Goal: Task Accomplishment & Management: Use online tool/utility

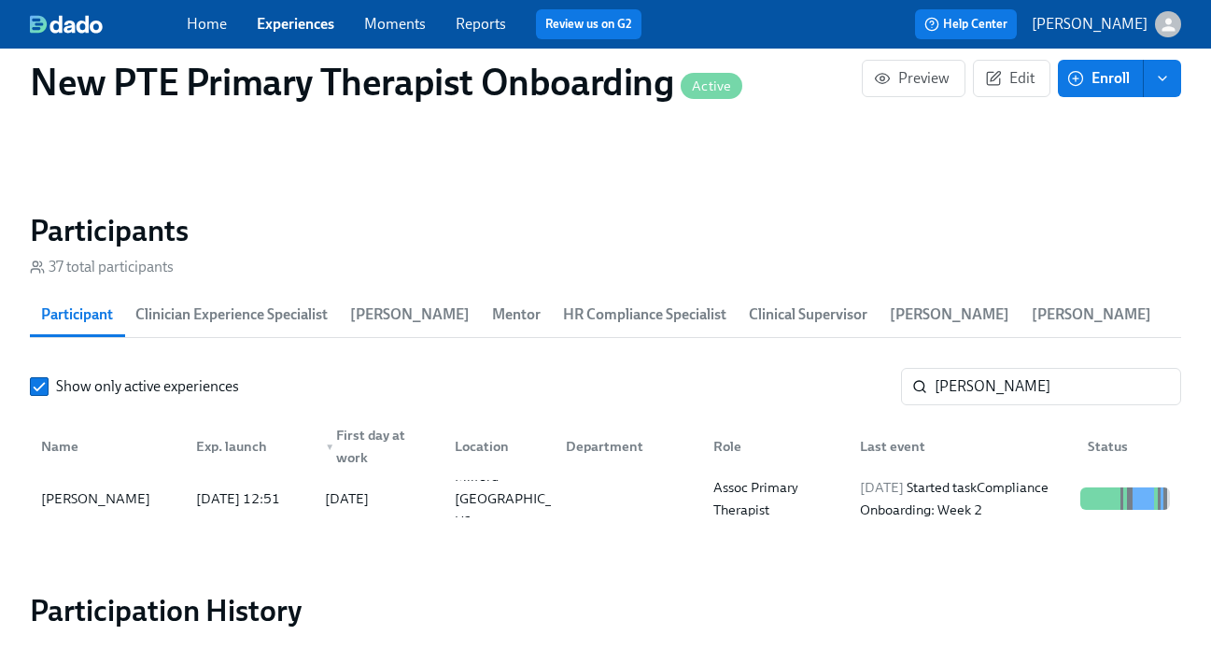
scroll to position [0, 11501]
click at [288, 25] on link "Experiences" at bounding box center [296, 24] width 78 height 18
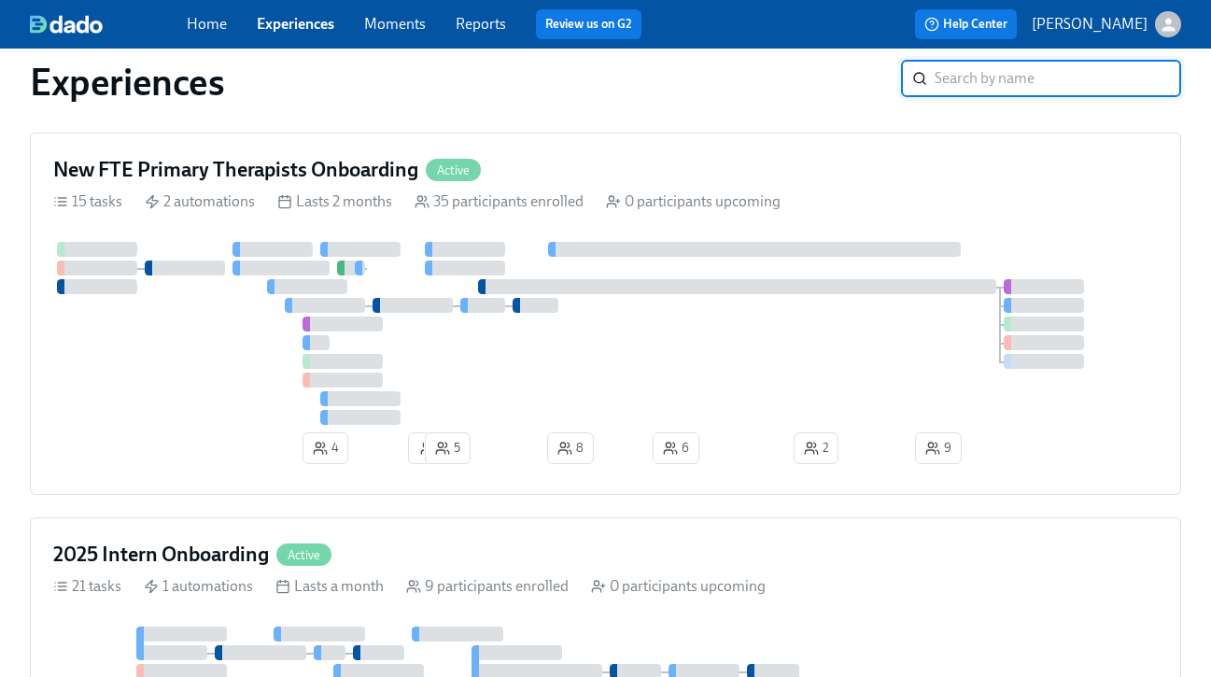
scroll to position [998, 0]
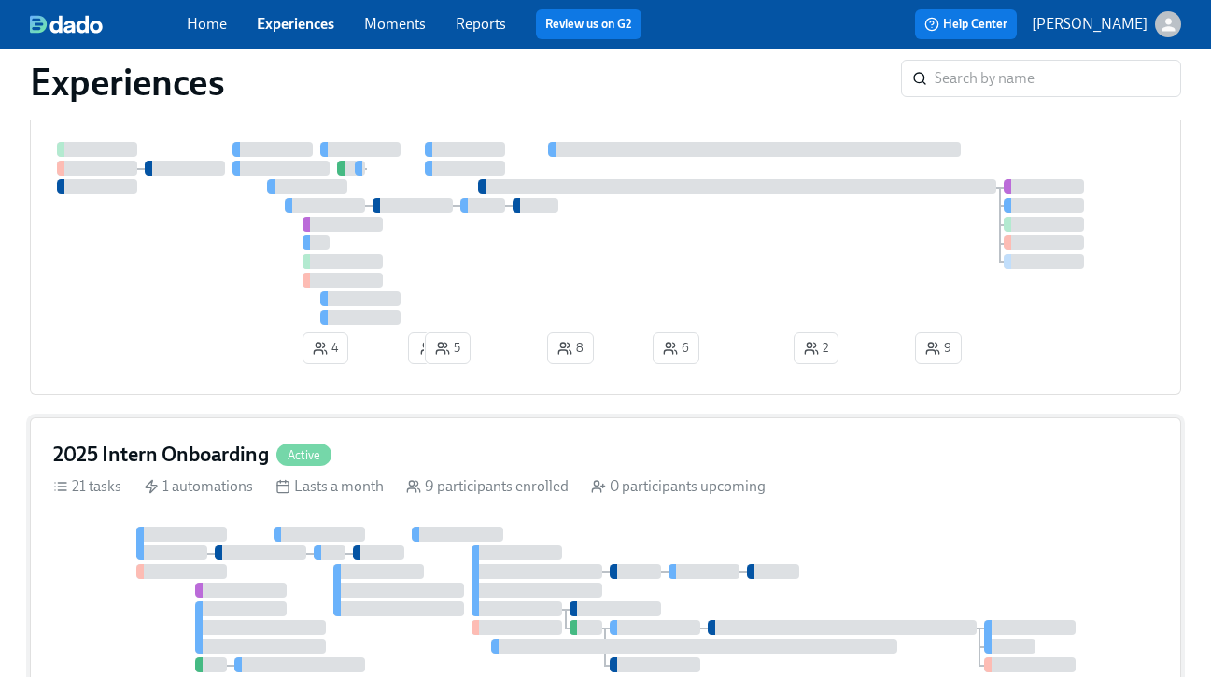
click at [429, 464] on div "2025 Intern Onboarding Active" at bounding box center [605, 455] width 1105 height 28
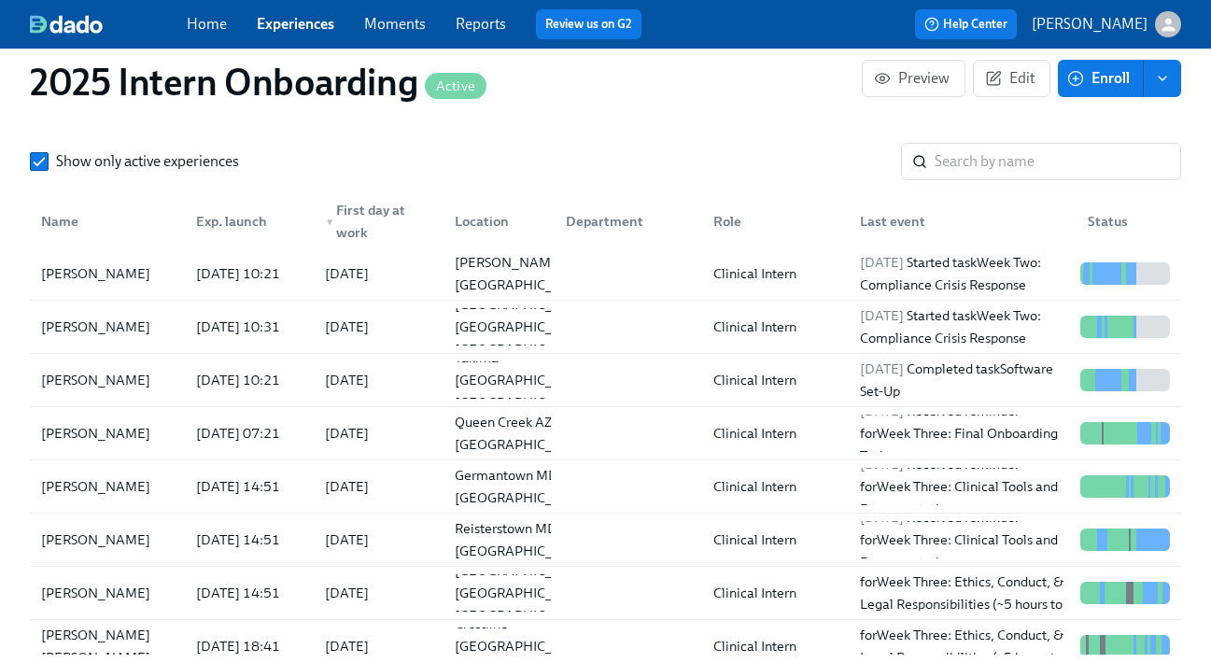
scroll to position [1751, 0]
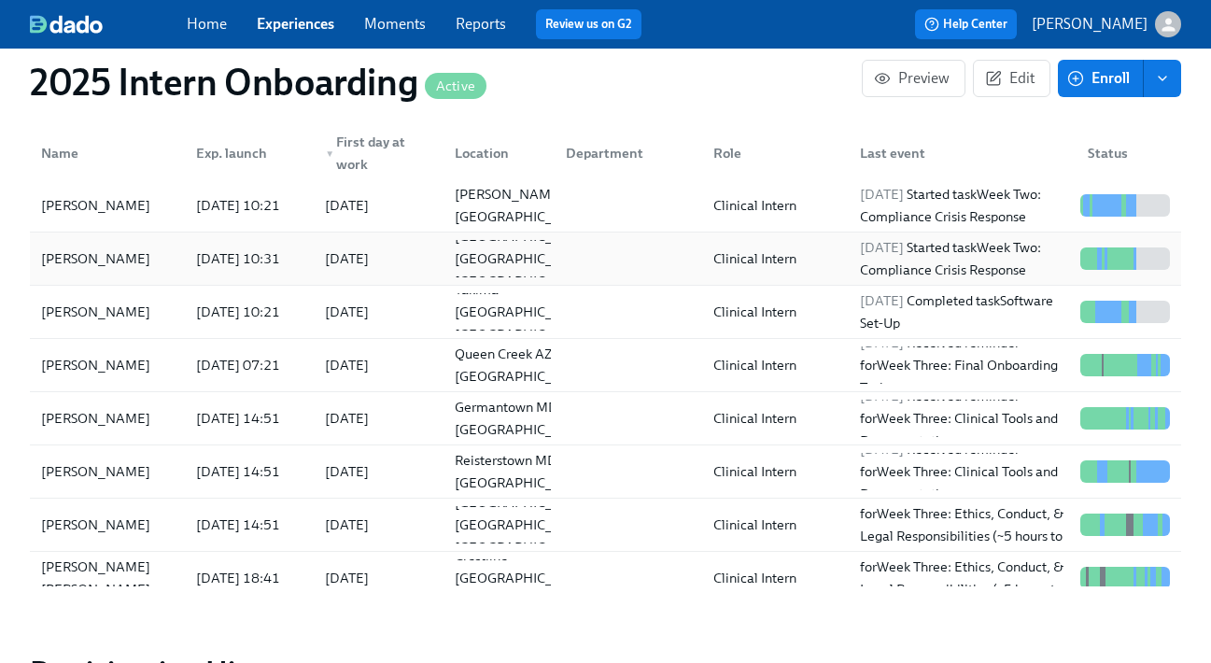
click at [138, 255] on div "[PERSON_NAME]" at bounding box center [96, 258] width 124 height 22
click at [310, 21] on link "Experiences" at bounding box center [296, 24] width 78 height 18
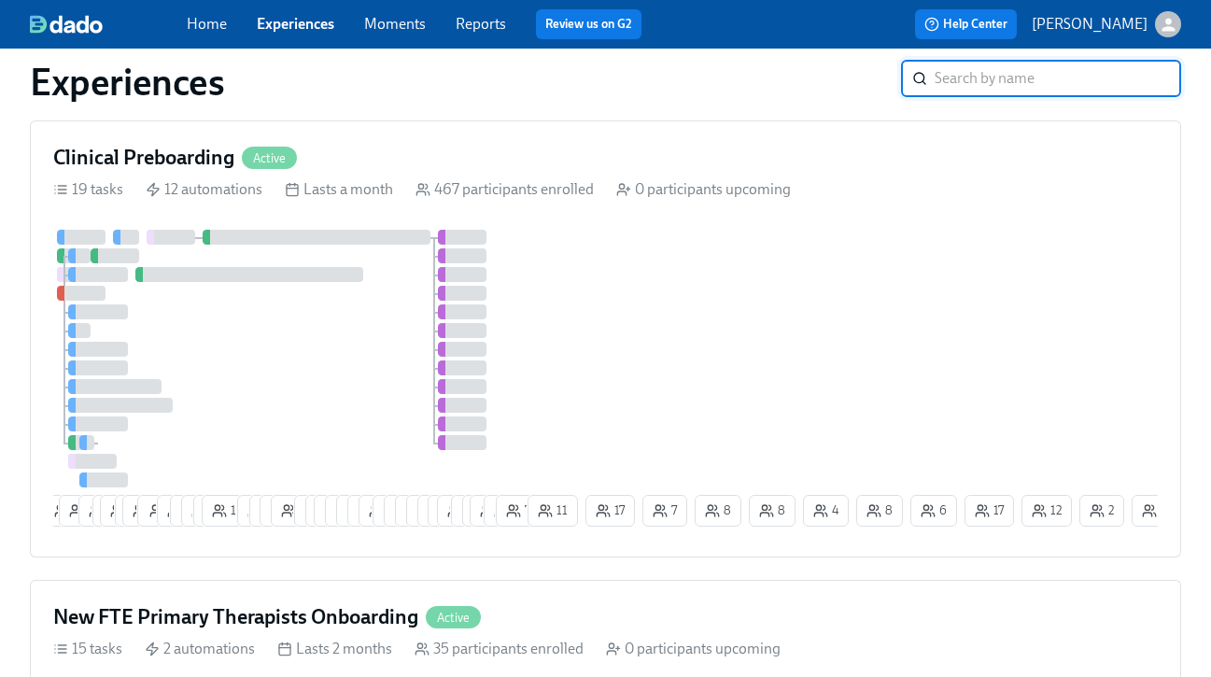
scroll to position [447, 0]
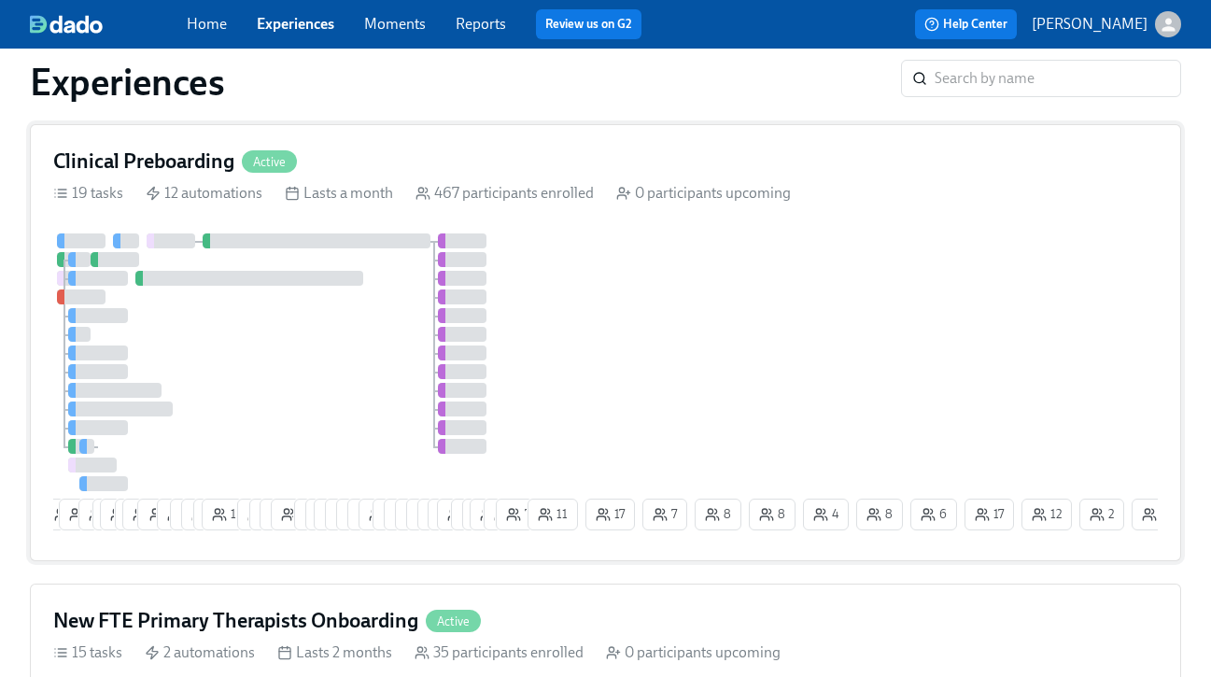
click at [384, 158] on div "Clinical Preboarding Active" at bounding box center [605, 162] width 1105 height 28
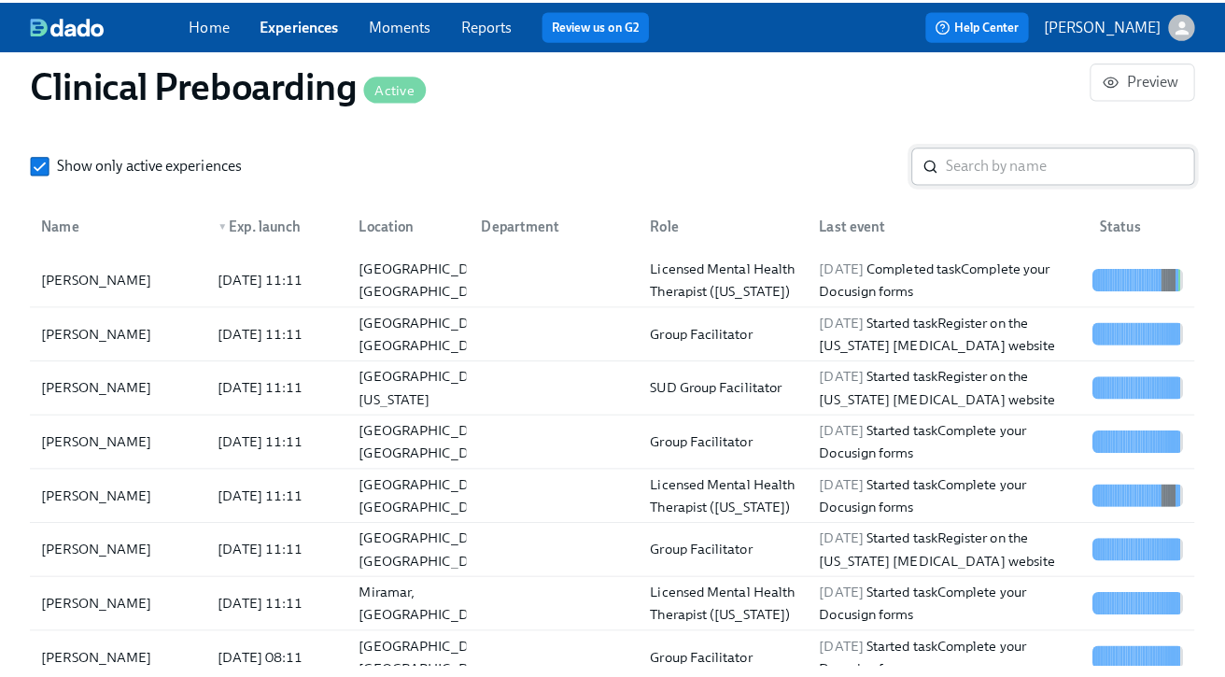
scroll to position [2128, 0]
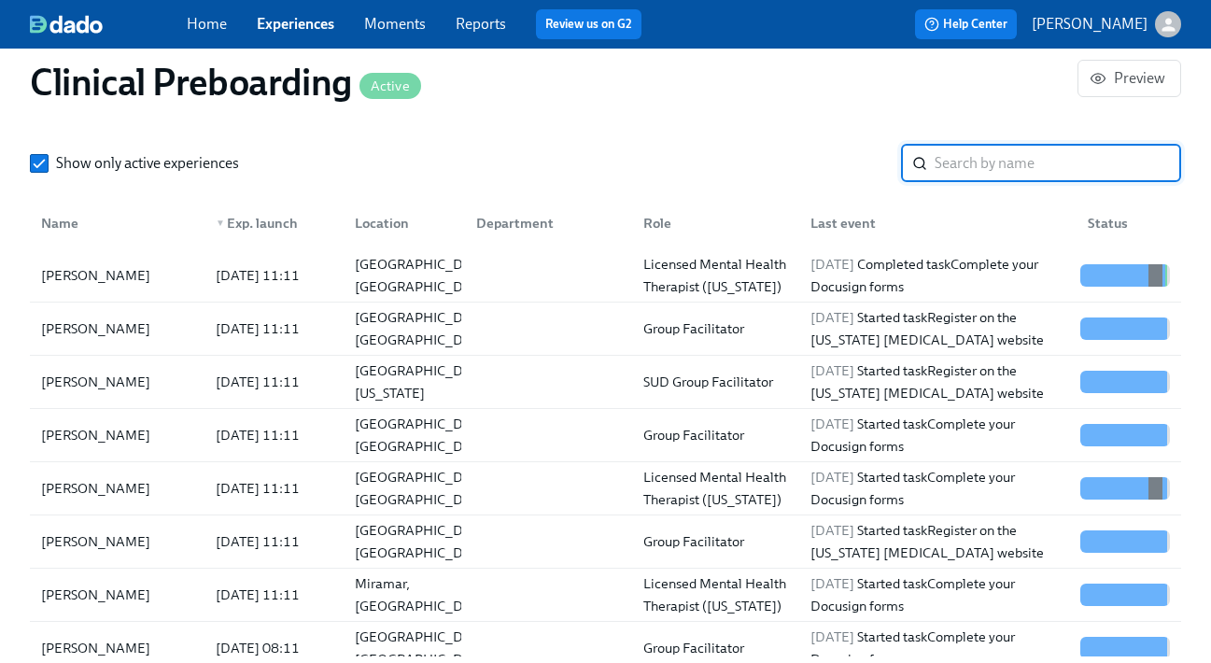
click at [1002, 150] on input "search" at bounding box center [1058, 163] width 247 height 37
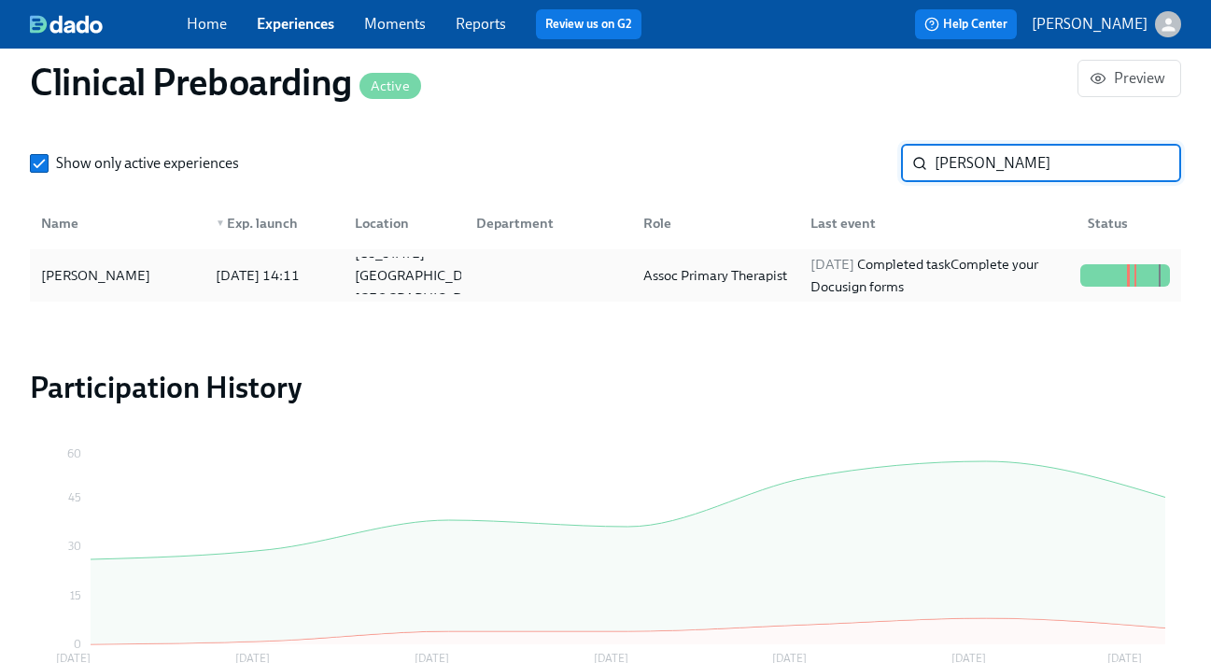
type input "[PERSON_NAME]"
click at [153, 270] on div "[PERSON_NAME]" at bounding box center [117, 275] width 167 height 37
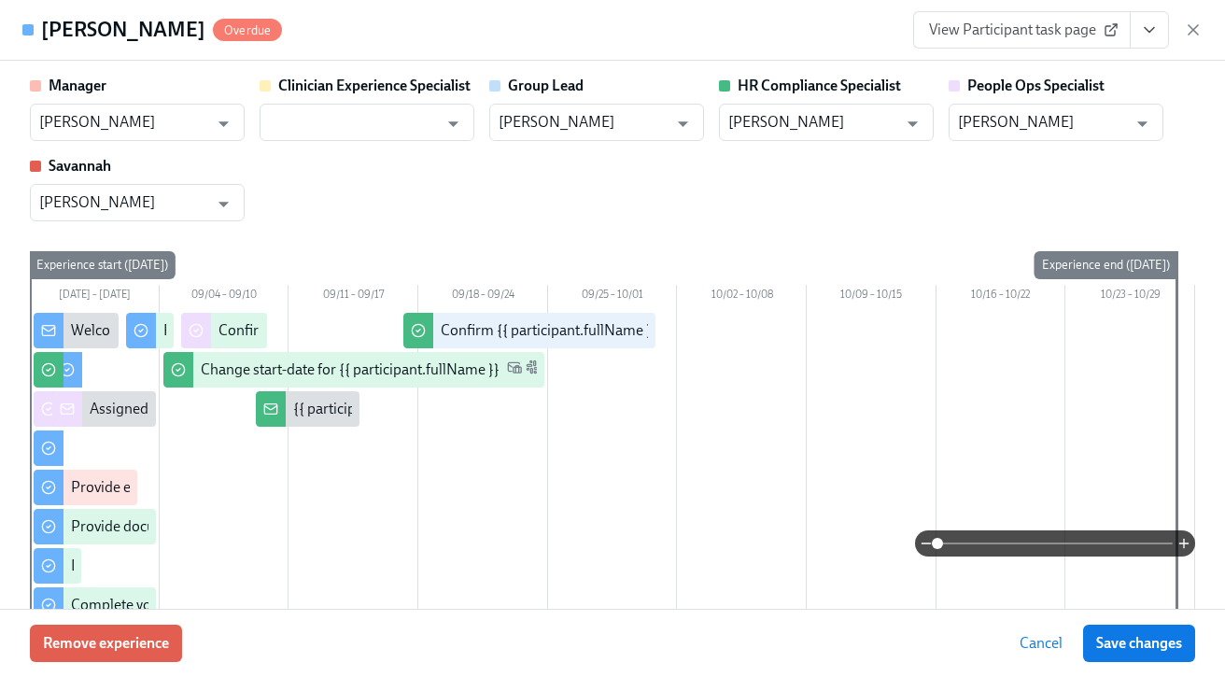
scroll to position [0, 23030]
click at [223, 115] on icon "Open" at bounding box center [223, 123] width 25 height 25
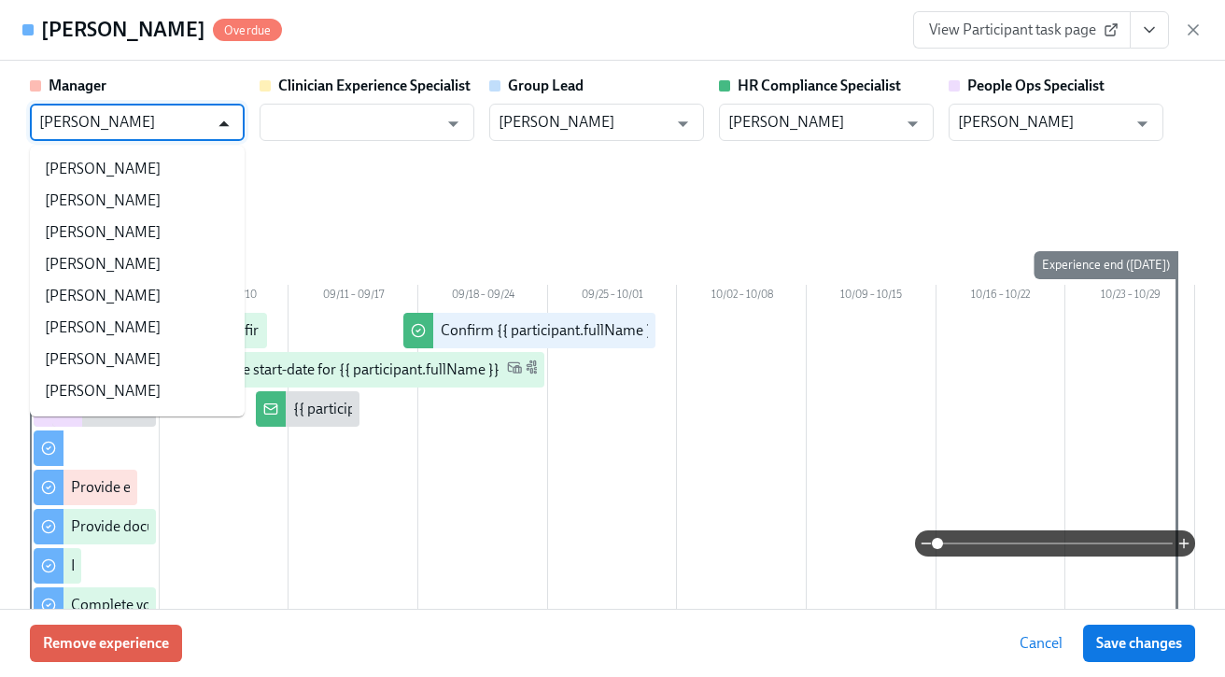
click at [222, 122] on icon "Close" at bounding box center [224, 123] width 10 height 6
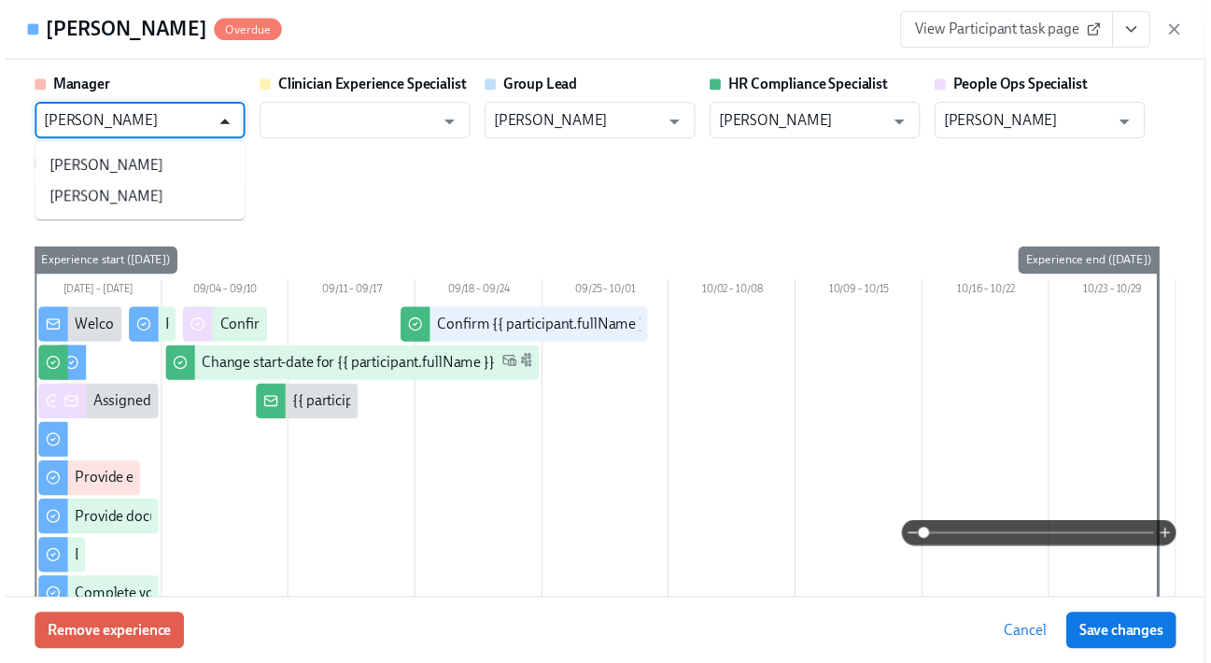
scroll to position [0, 0]
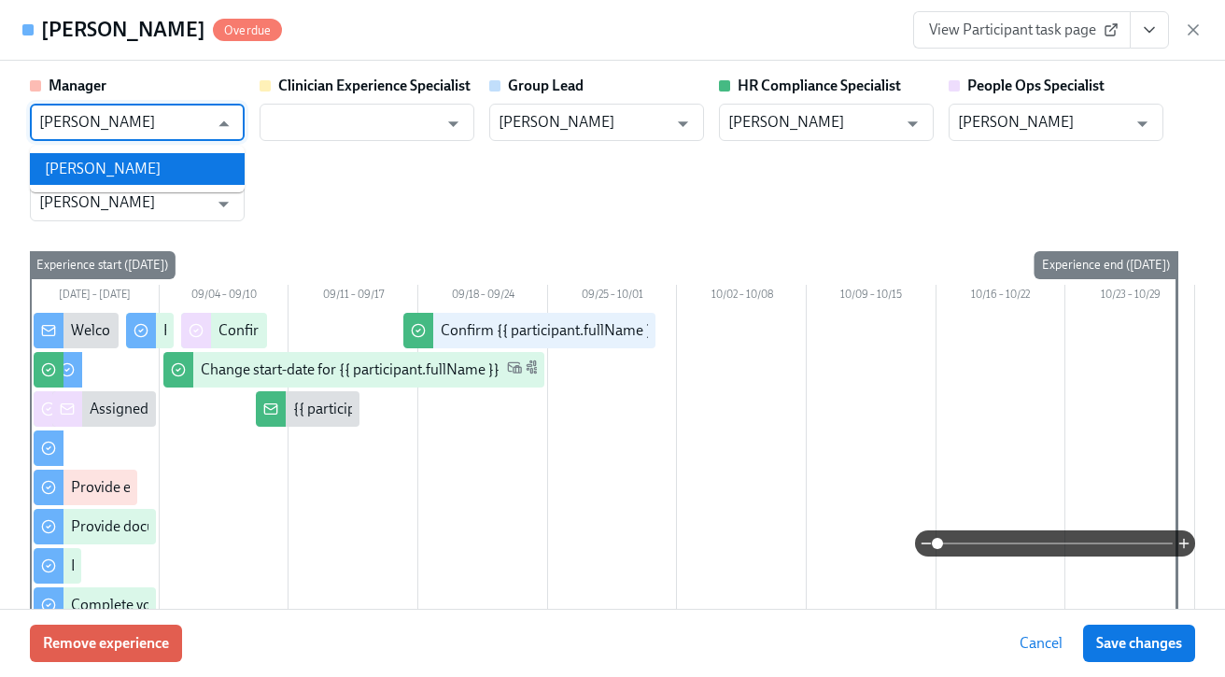
click at [233, 159] on li "[PERSON_NAME]" at bounding box center [137, 169] width 215 height 32
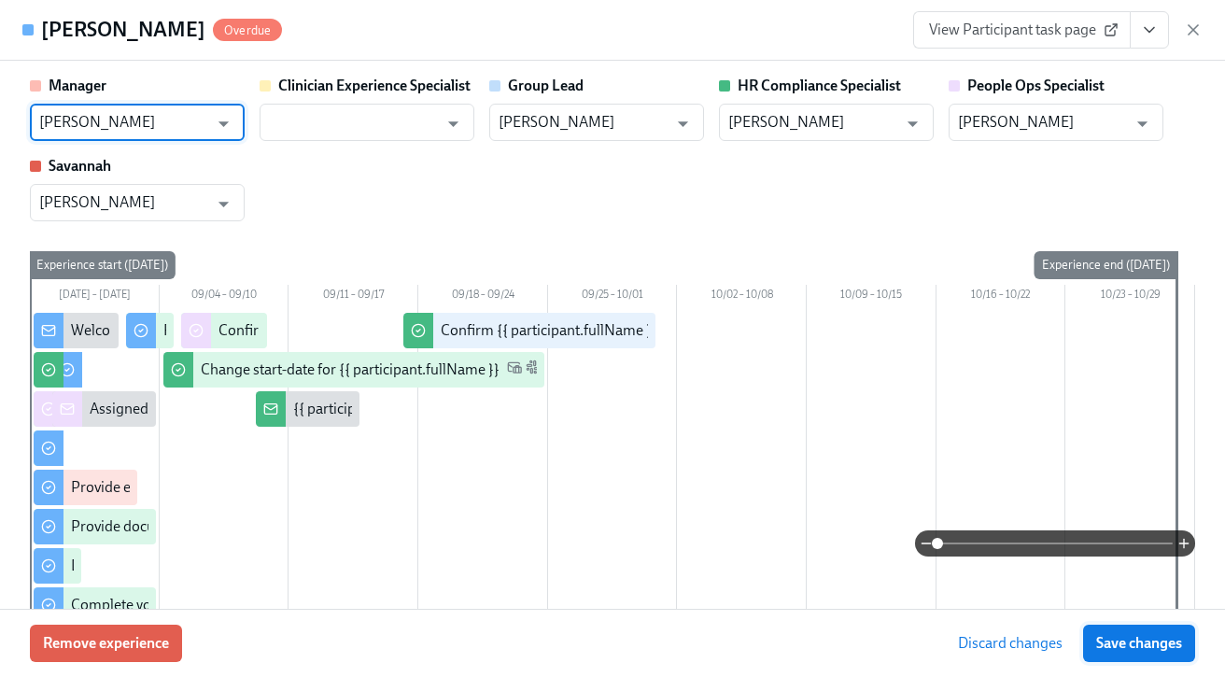
type input "[PERSON_NAME]"
click at [1175, 645] on span "Save changes" at bounding box center [1139, 643] width 86 height 19
type input "[PERSON_NAME]"
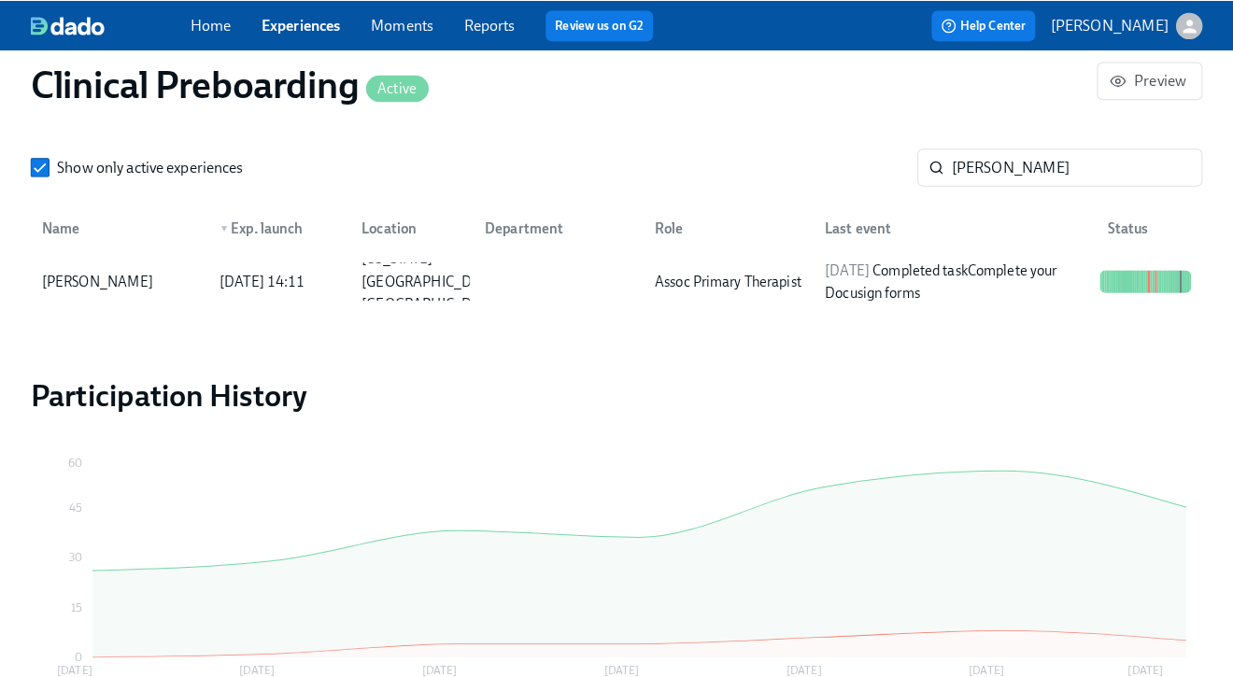
scroll to position [0, 23030]
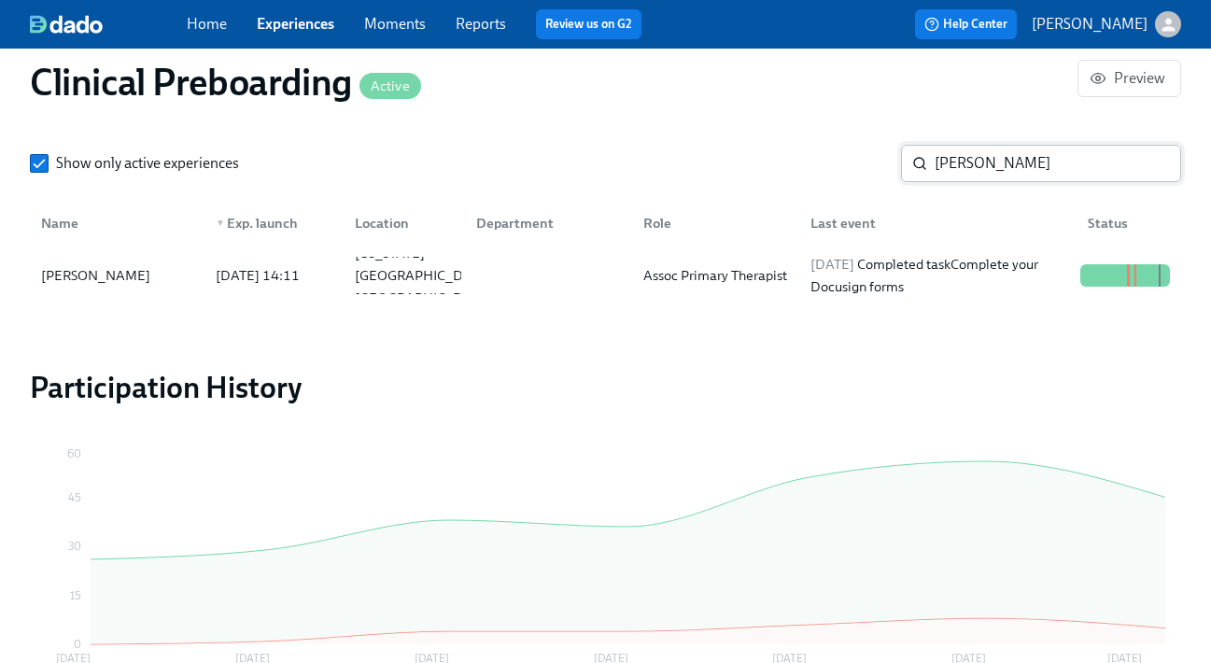
click at [1041, 163] on input "[PERSON_NAME]" at bounding box center [1058, 163] width 247 height 37
type input "o"
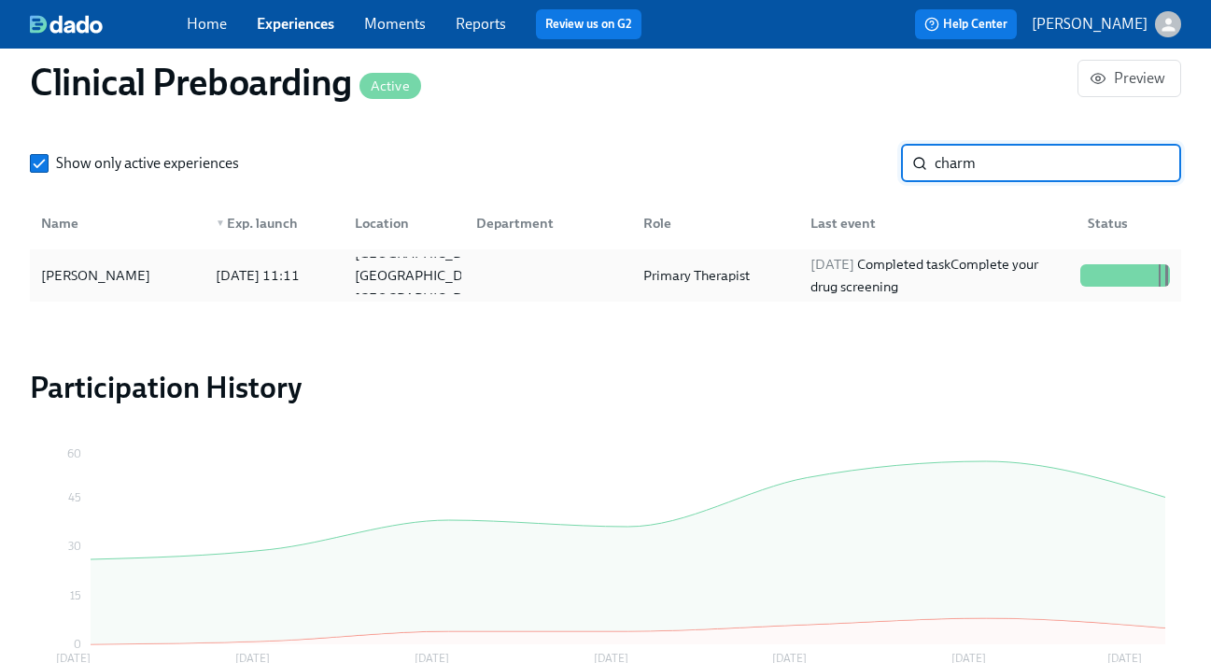
type input "charm"
click at [114, 273] on div "[PERSON_NAME]" at bounding box center [96, 275] width 124 height 22
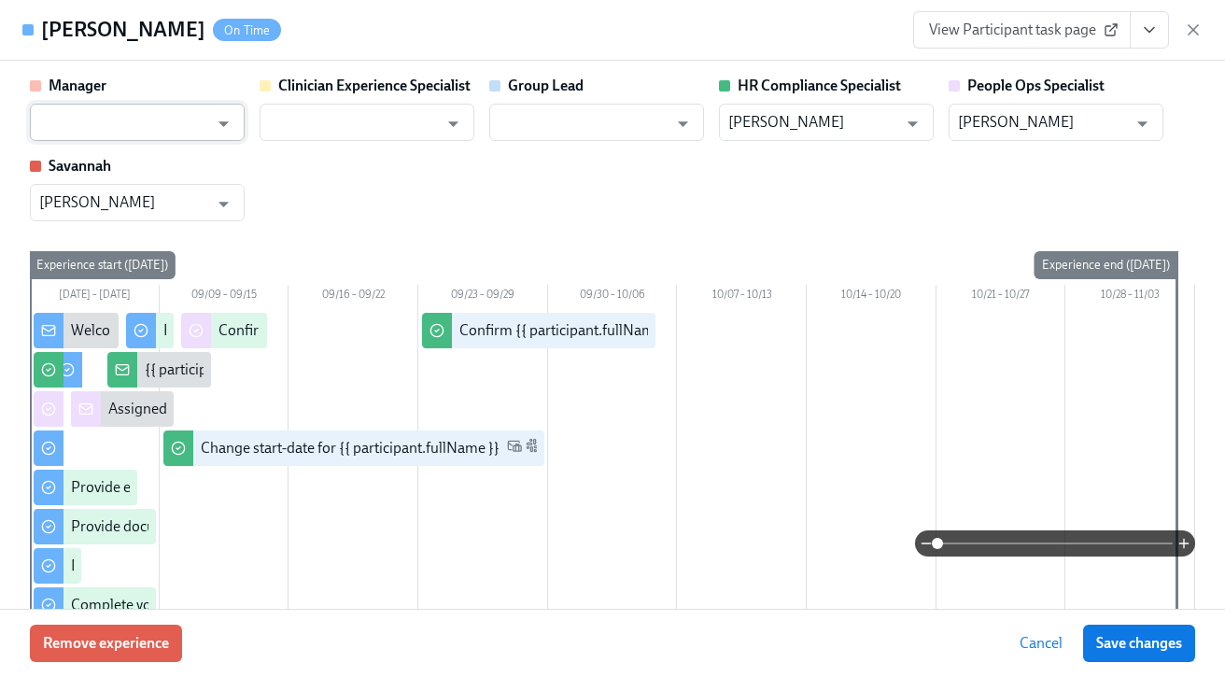
click at [189, 117] on input "text" at bounding box center [123, 122] width 169 height 37
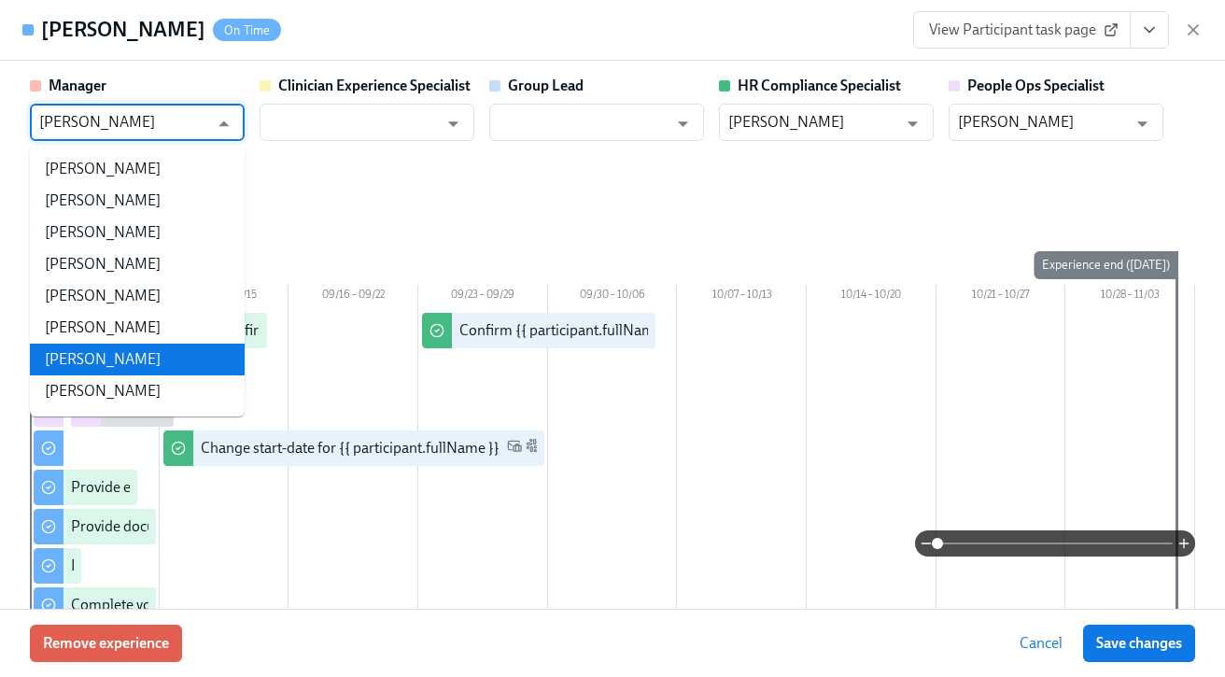
click at [157, 360] on li "[PERSON_NAME]" at bounding box center [137, 360] width 215 height 32
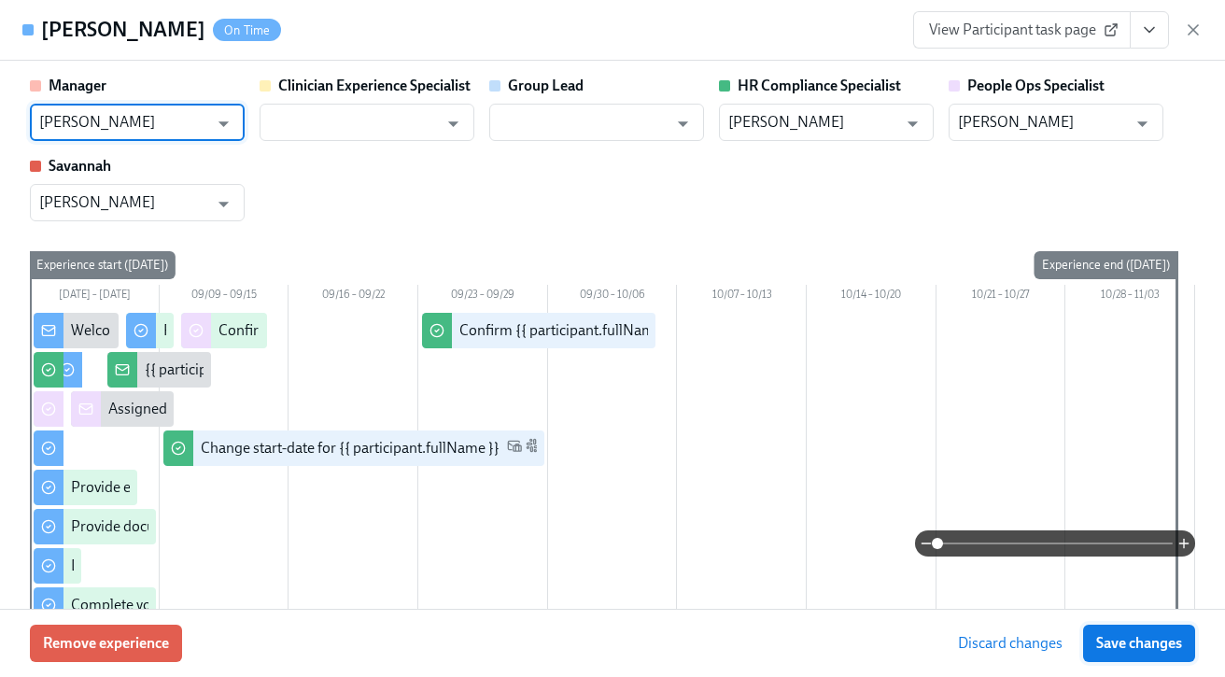
type input "[PERSON_NAME]"
click at [1133, 639] on span "Save changes" at bounding box center [1139, 643] width 86 height 19
type input "[PERSON_NAME]"
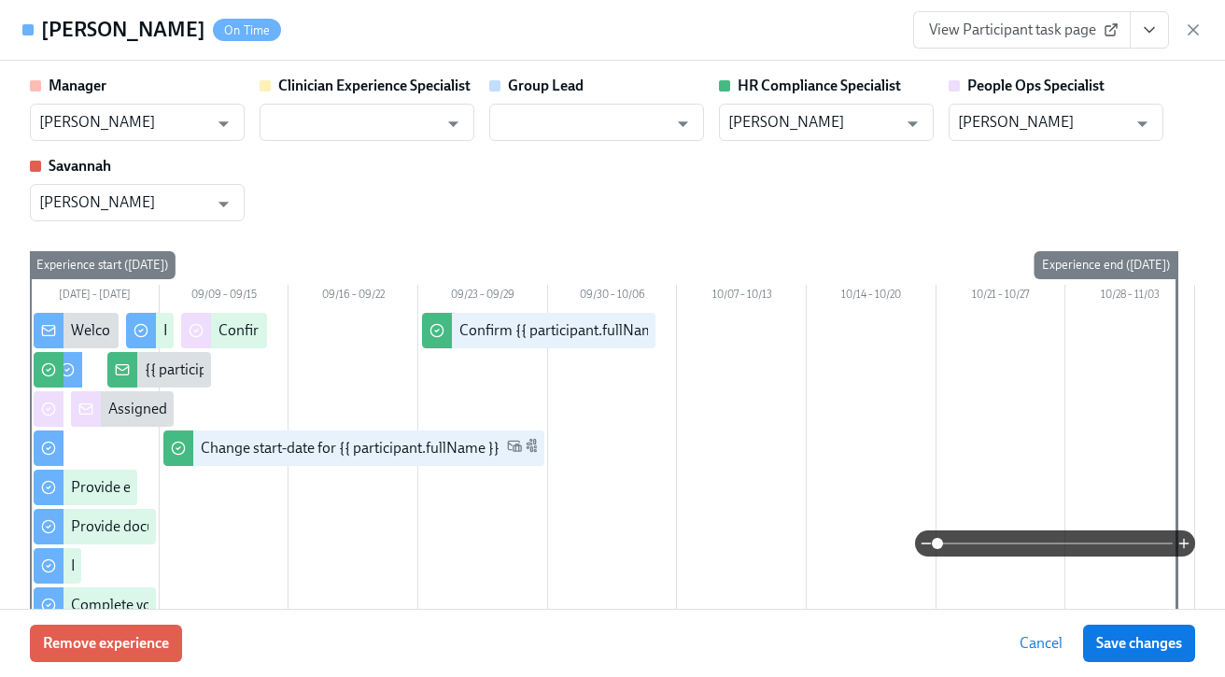
type input "[PERSON_NAME]"
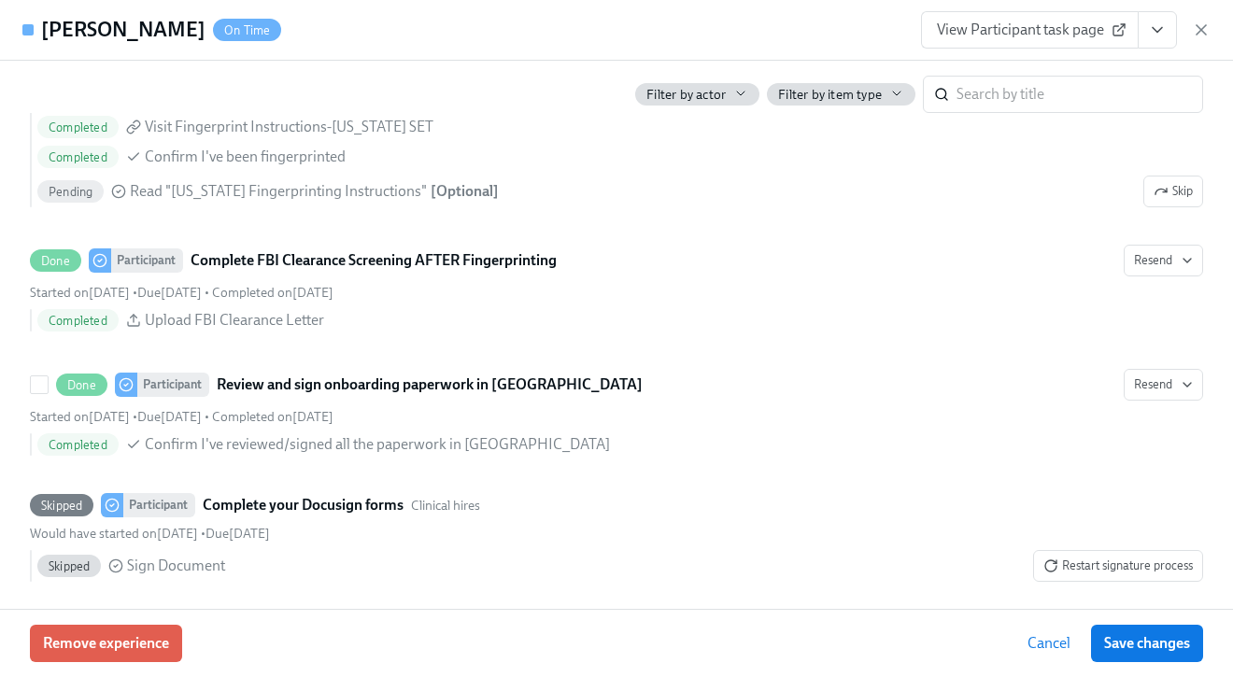
scroll to position [2961, 0]
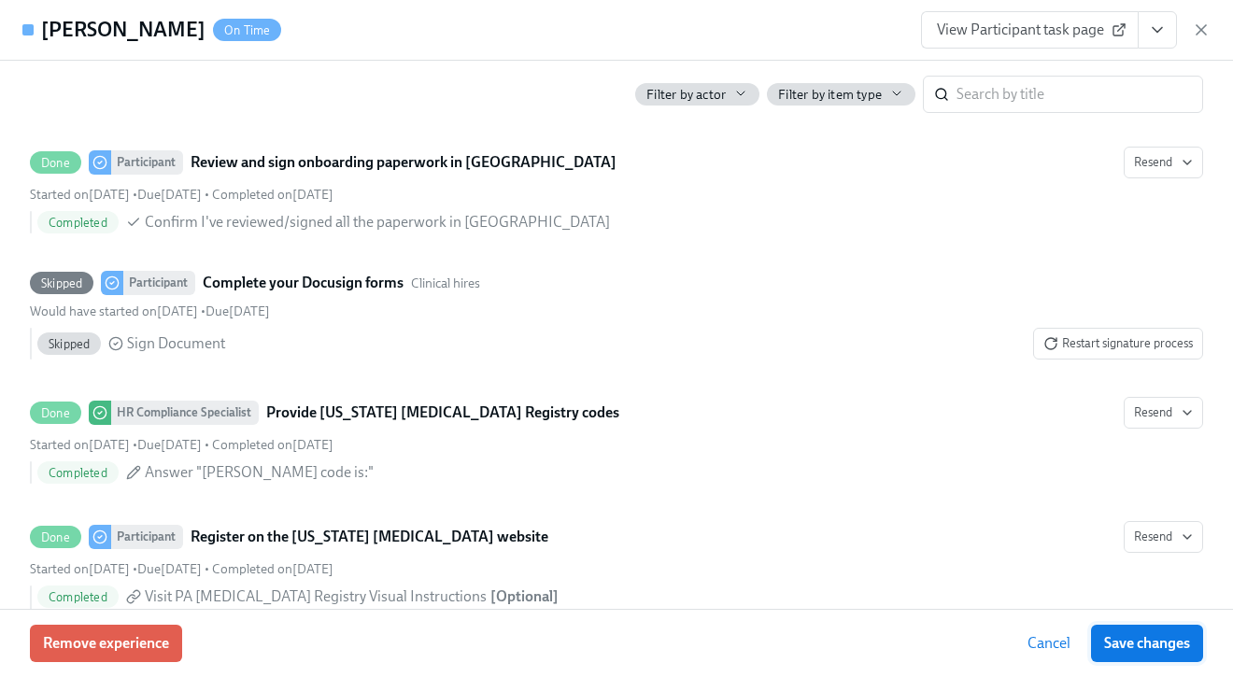
click at [1145, 649] on span "Save changes" at bounding box center [1147, 643] width 86 height 19
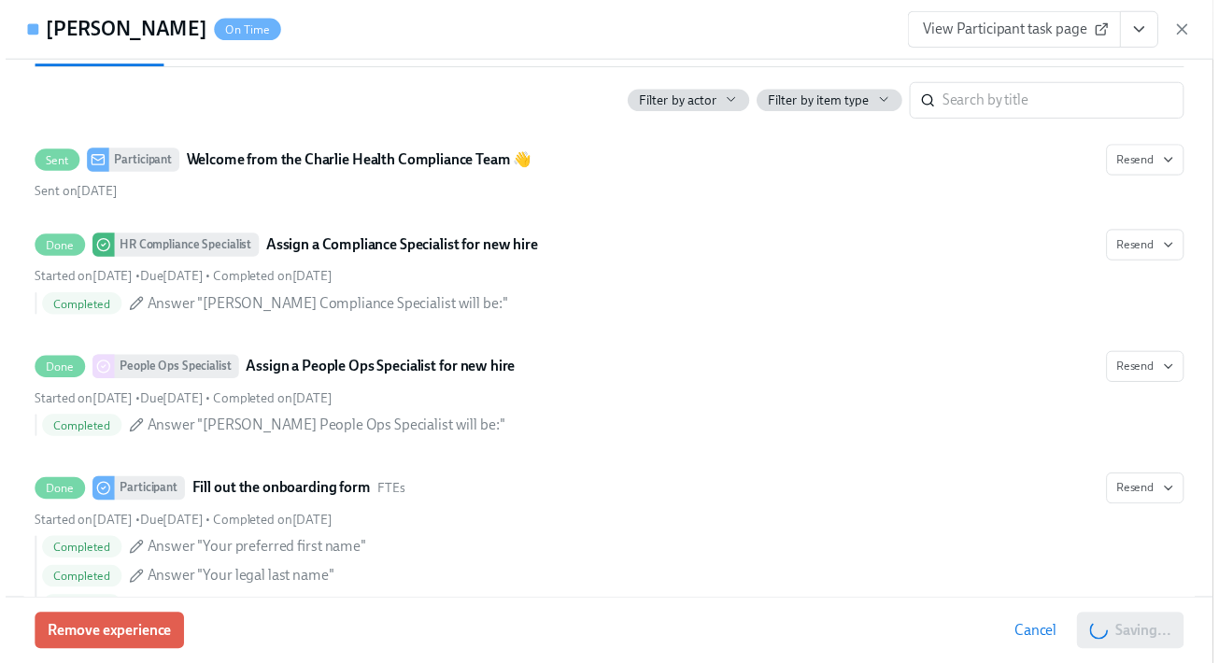
scroll to position [0, 0]
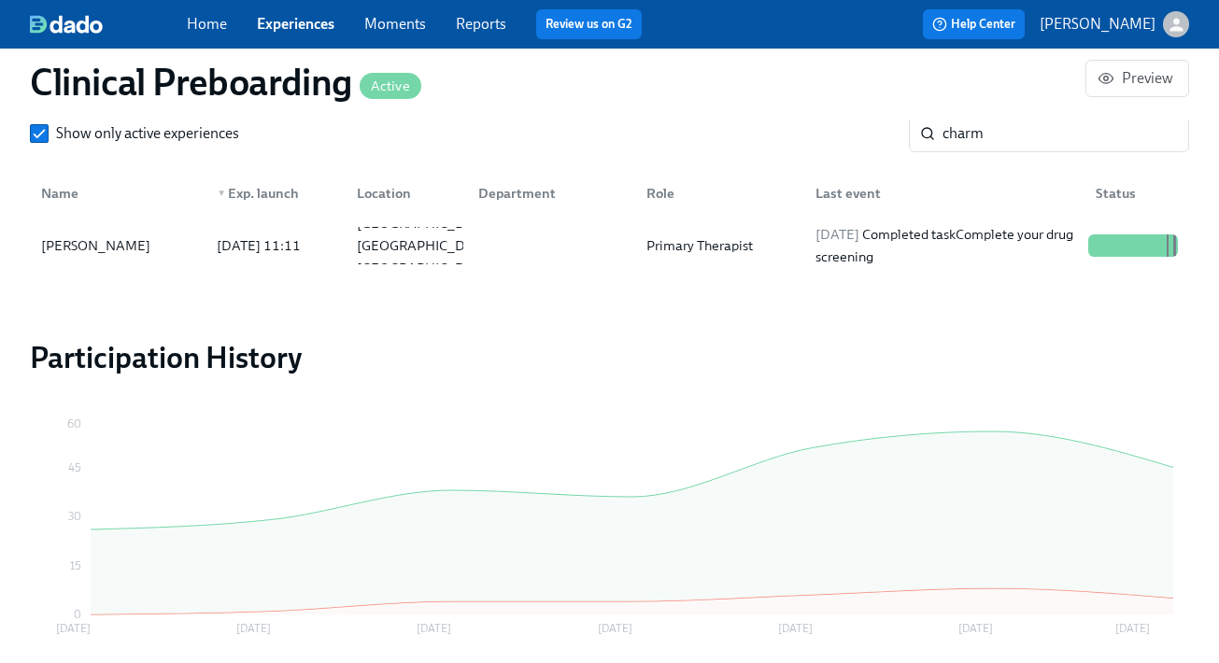
scroll to position [0, 23009]
click at [286, 26] on link "Experiences" at bounding box center [296, 24] width 78 height 18
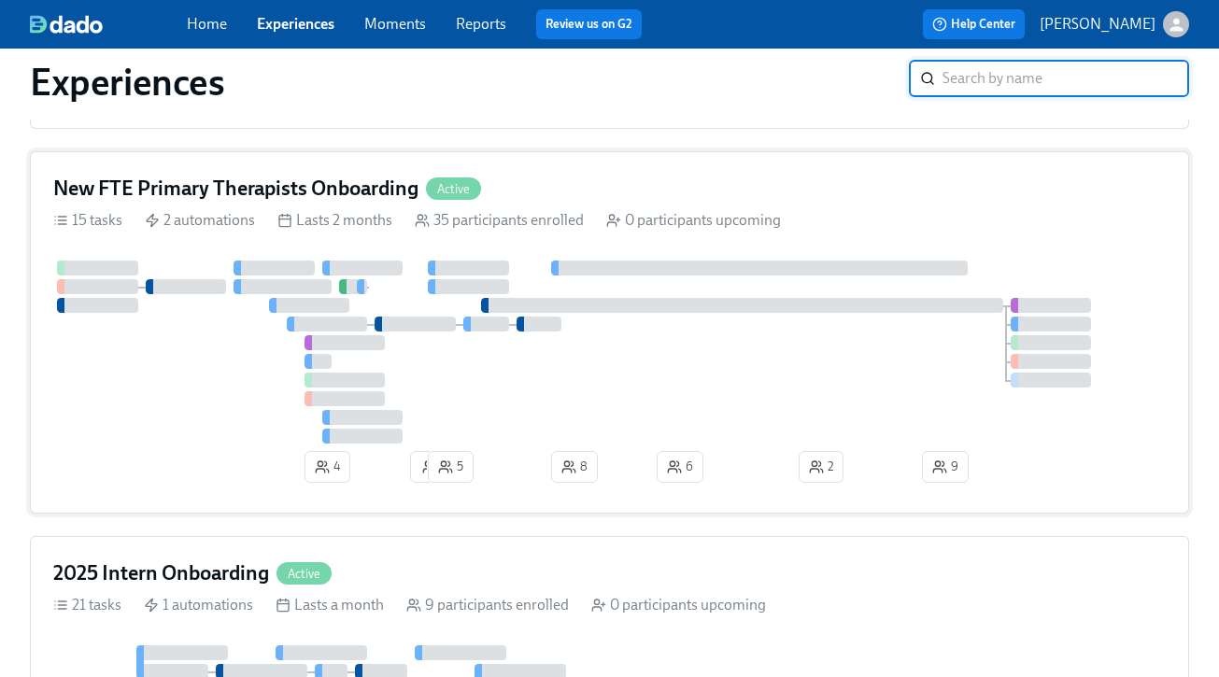
scroll to position [802, 0]
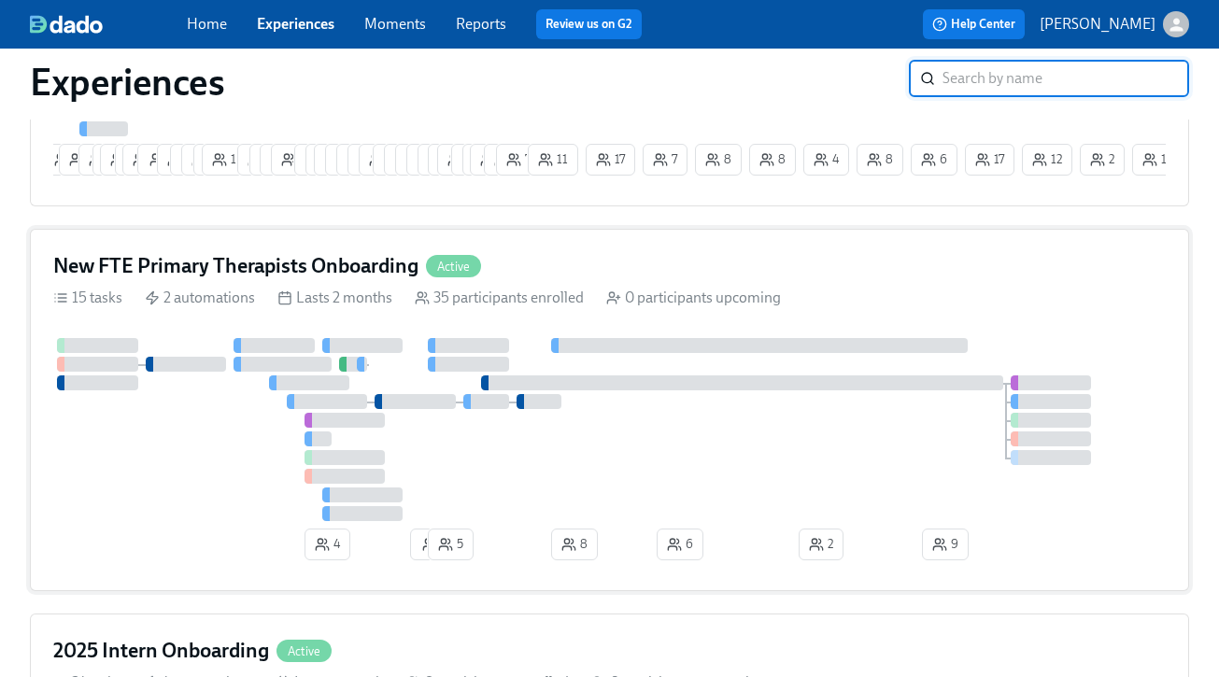
click at [598, 271] on div "New FTE Primary Therapists Onboarding Active" at bounding box center [609, 266] width 1112 height 28
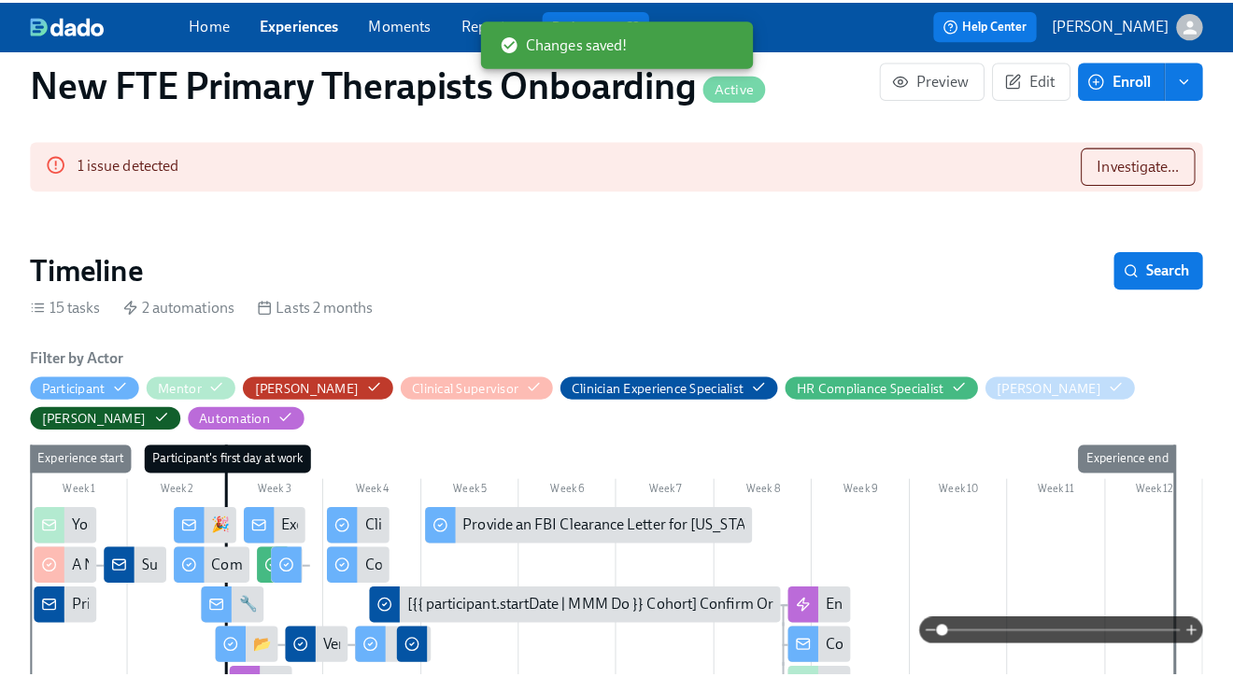
scroll to position [0, 11501]
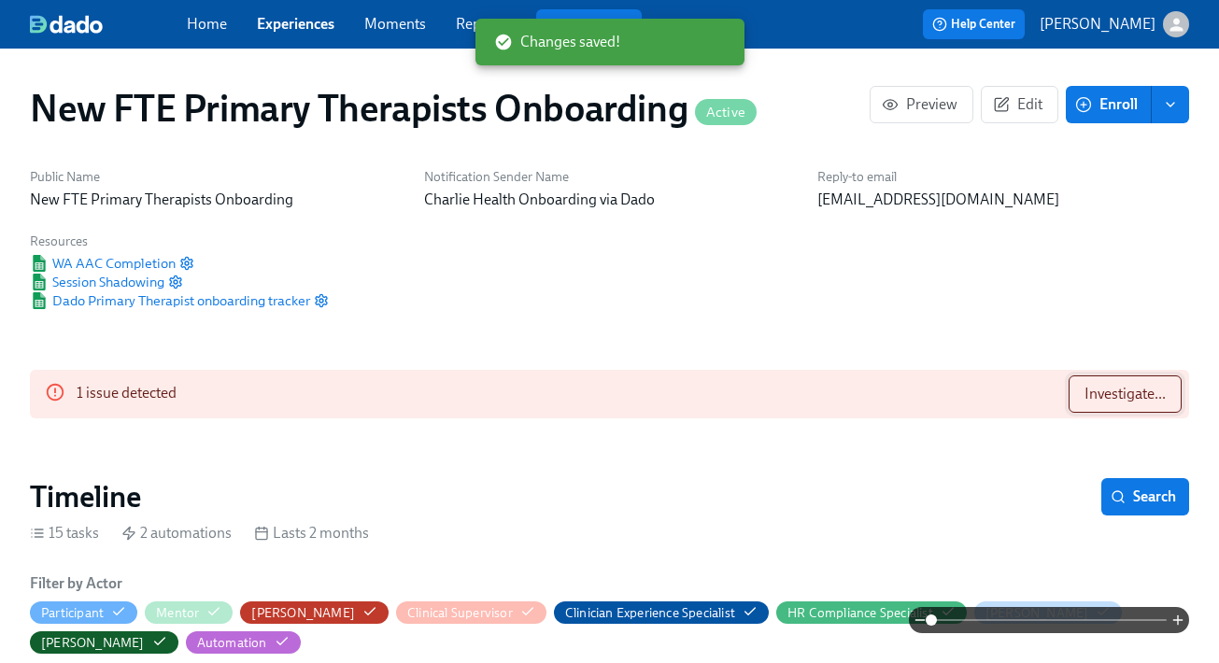
click at [1101, 383] on button "Investigate..." at bounding box center [1124, 393] width 113 height 37
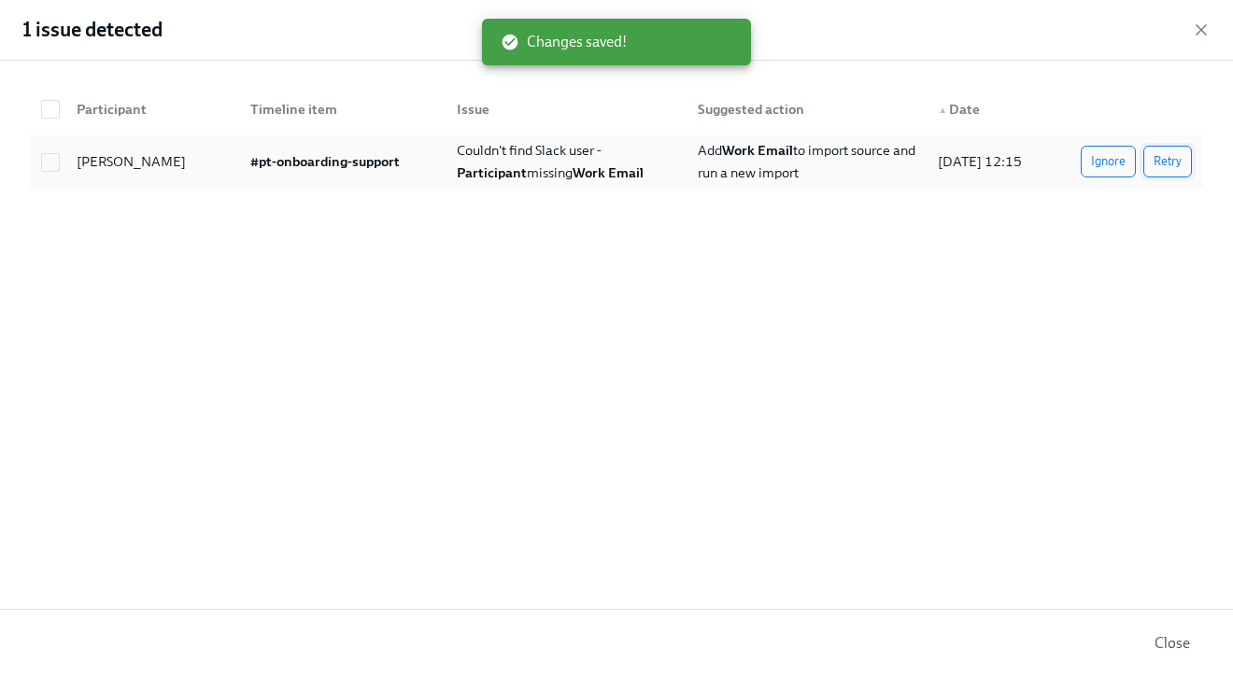
click at [1178, 159] on span "Retry" at bounding box center [1167, 161] width 28 height 19
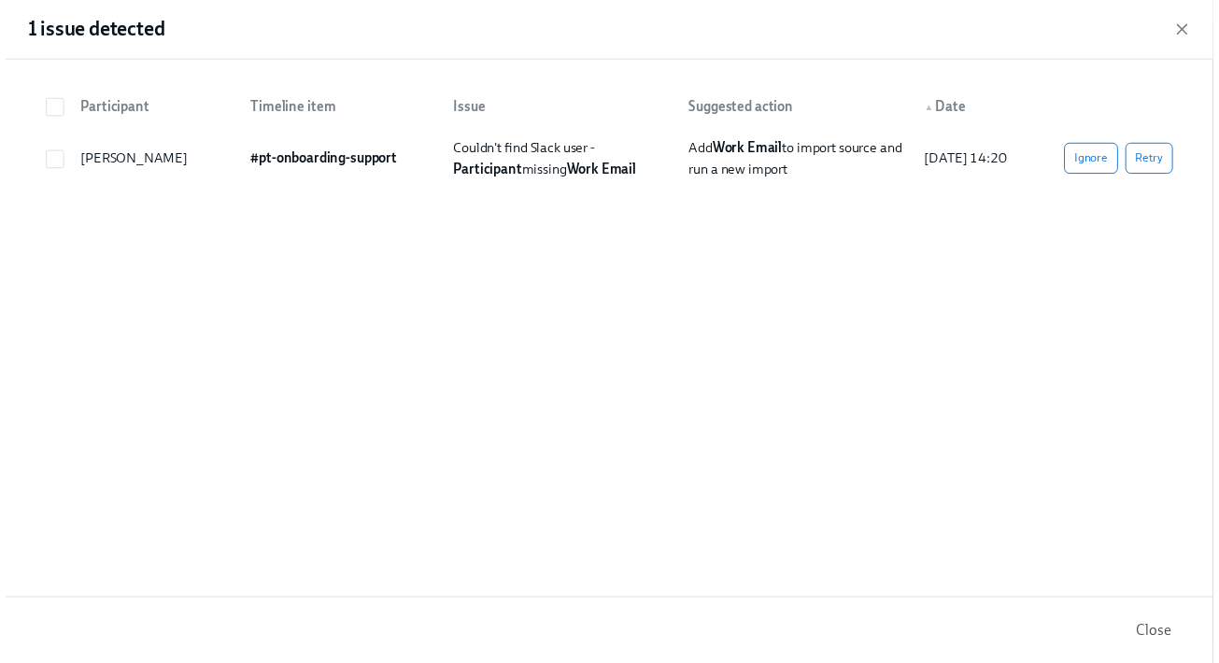
scroll to position [0, 12695]
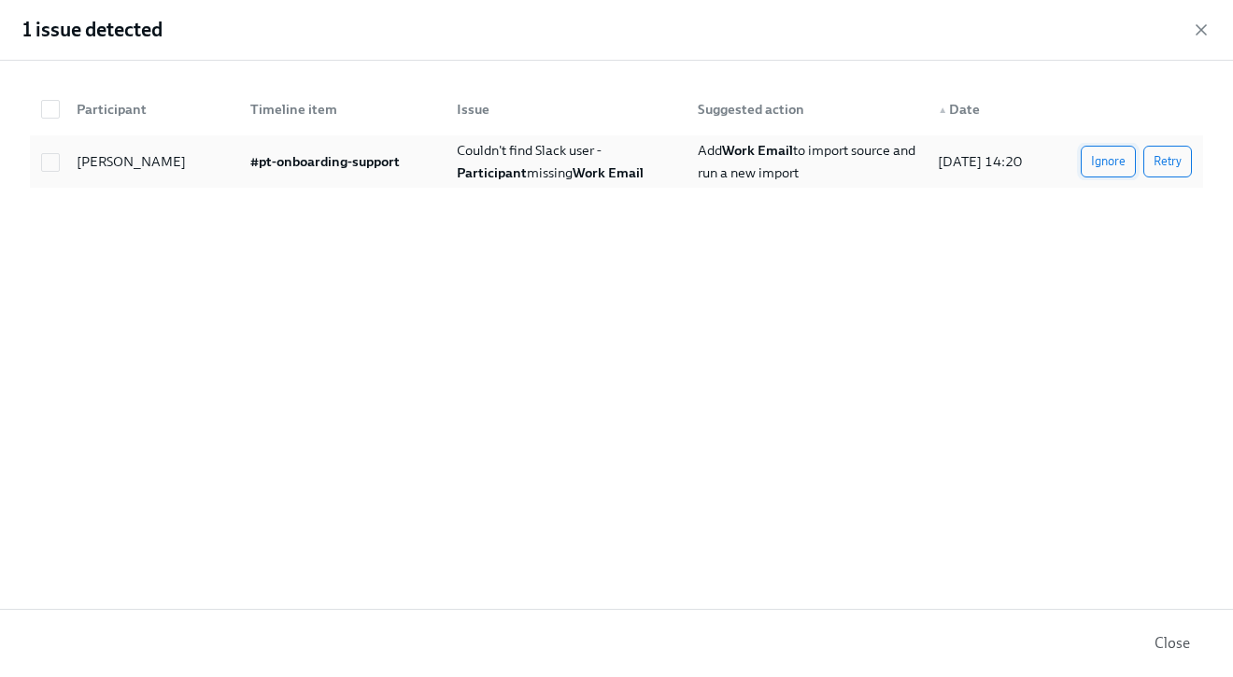
click at [1116, 150] on button "Ignore" at bounding box center [1107, 162] width 55 height 32
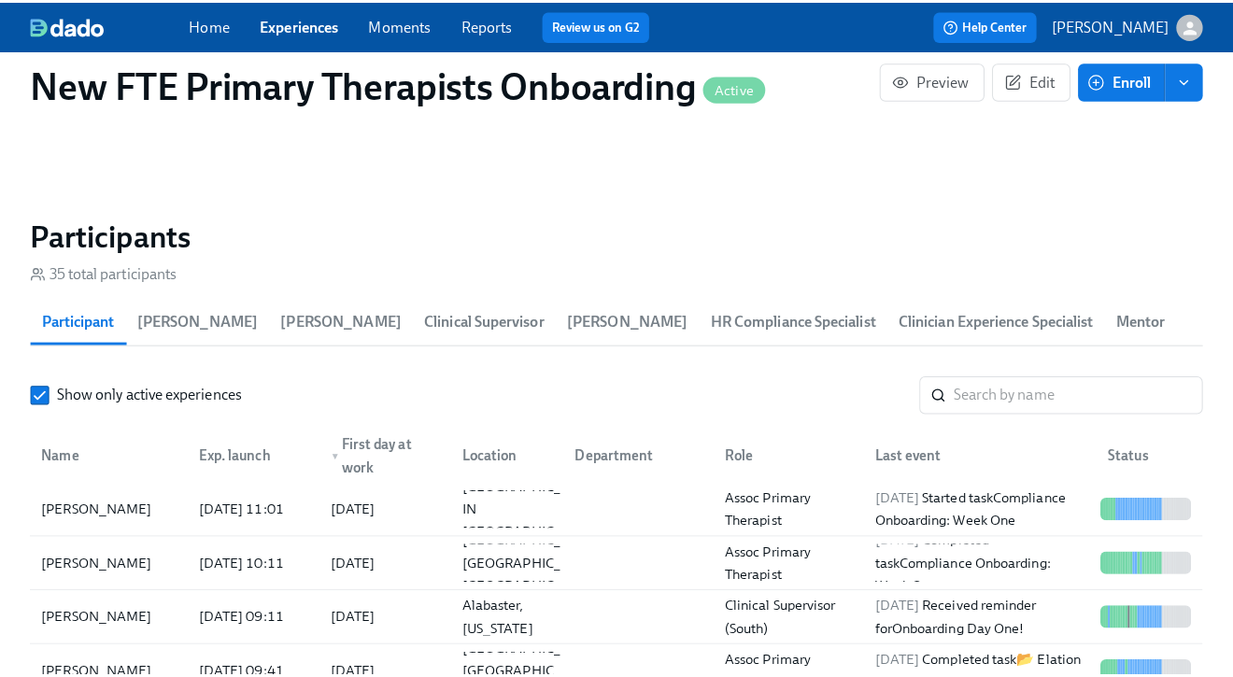
scroll to position [1652, 0]
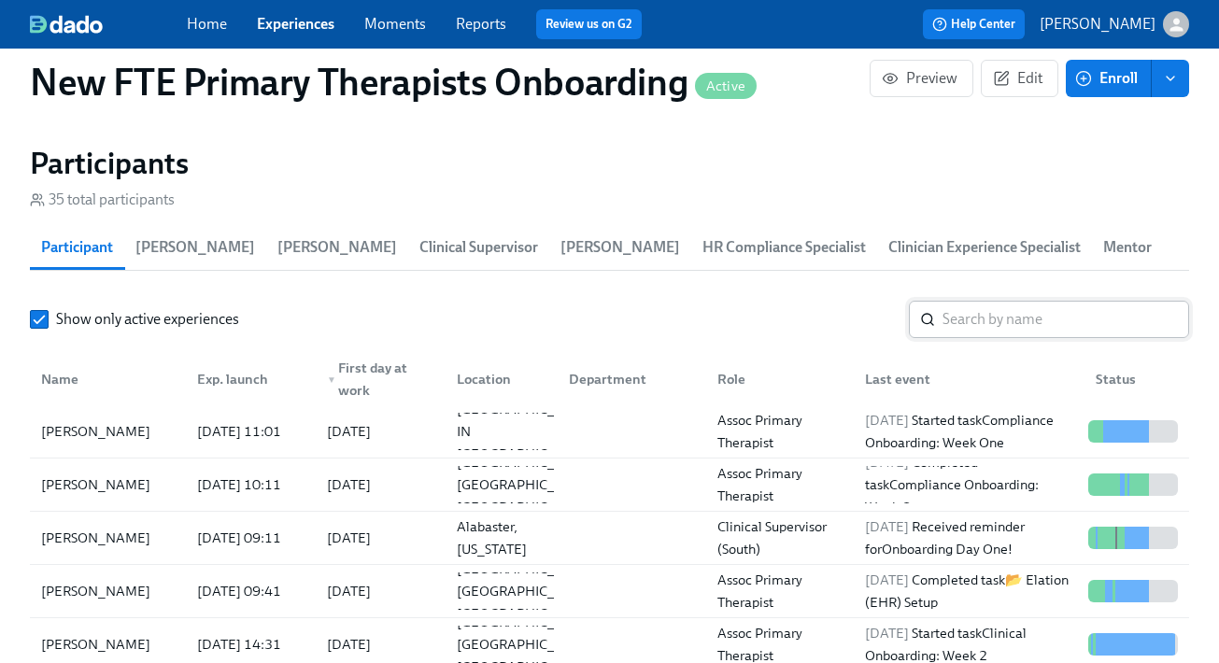
click at [1011, 324] on input "search" at bounding box center [1065, 319] width 247 height 37
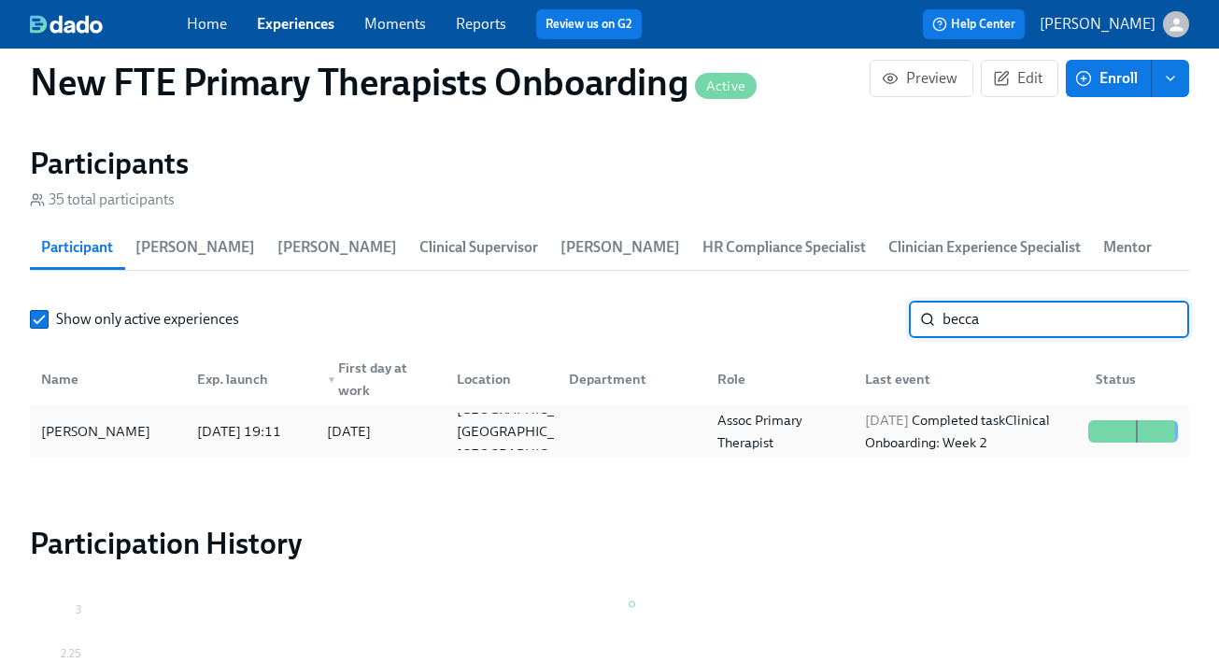
type input "becca"
click at [125, 438] on div "[PERSON_NAME]" at bounding box center [108, 431] width 148 height 37
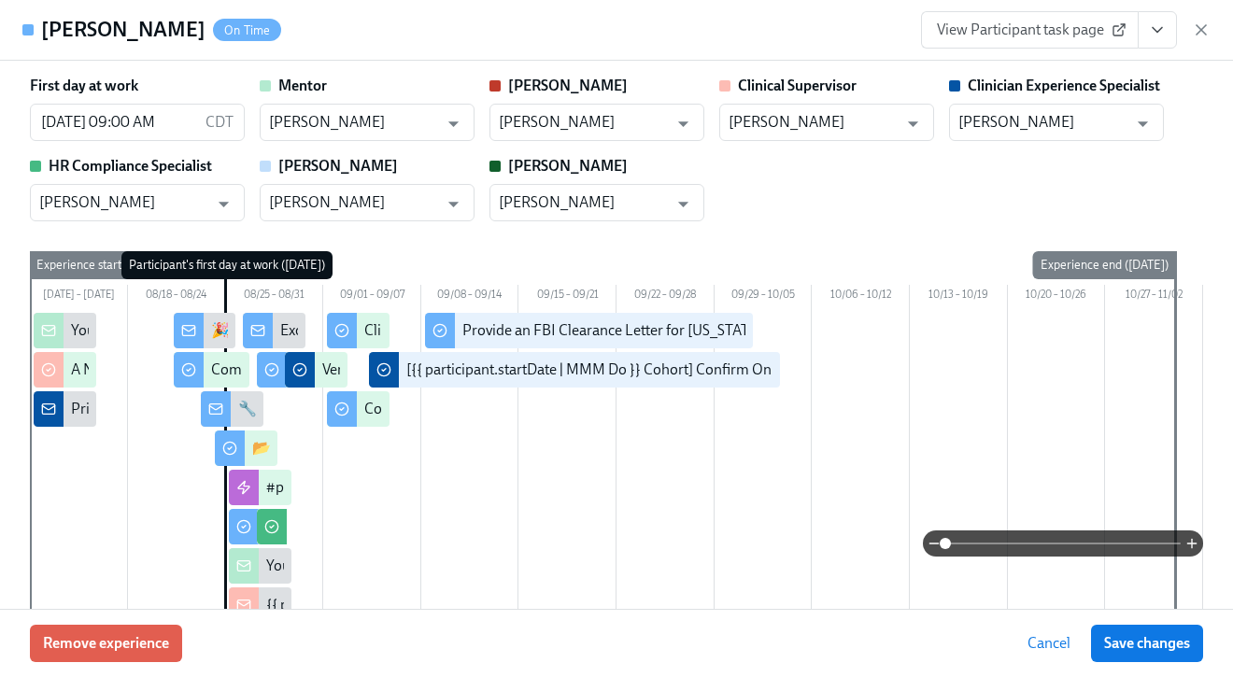
click at [1151, 34] on icon "View task page" at bounding box center [1157, 30] width 19 height 19
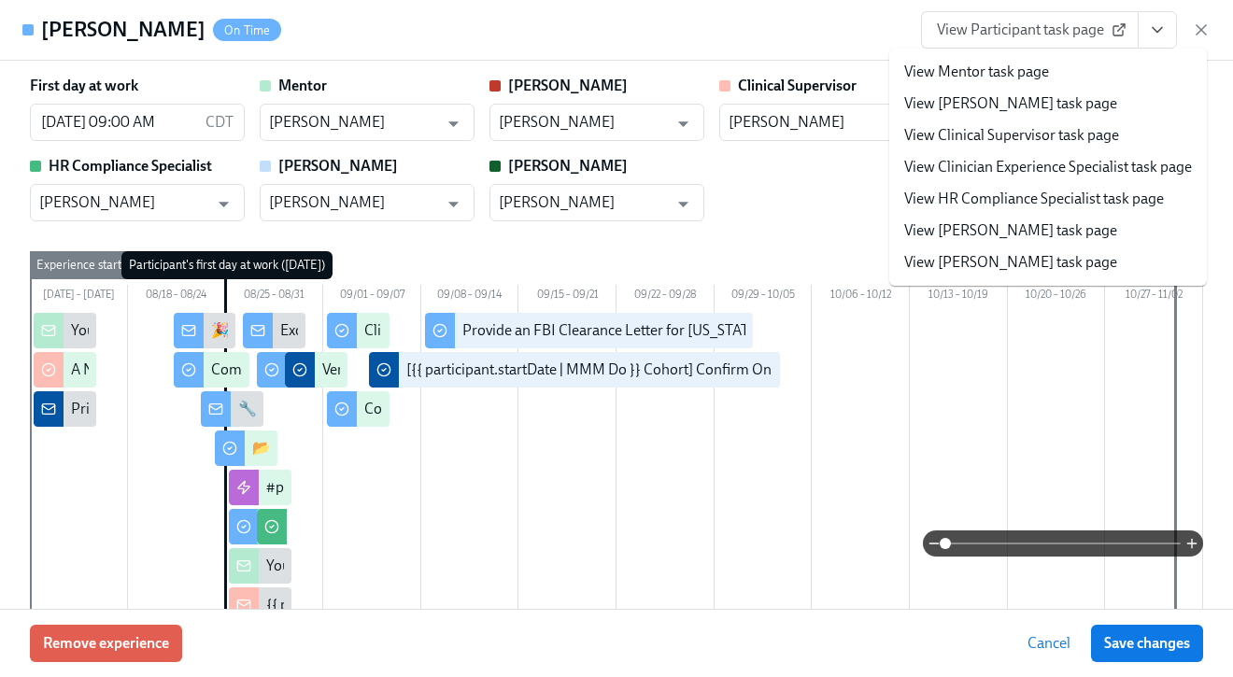
click at [1062, 160] on link "View Clinician Experience Specialist task page" at bounding box center [1048, 167] width 288 height 21
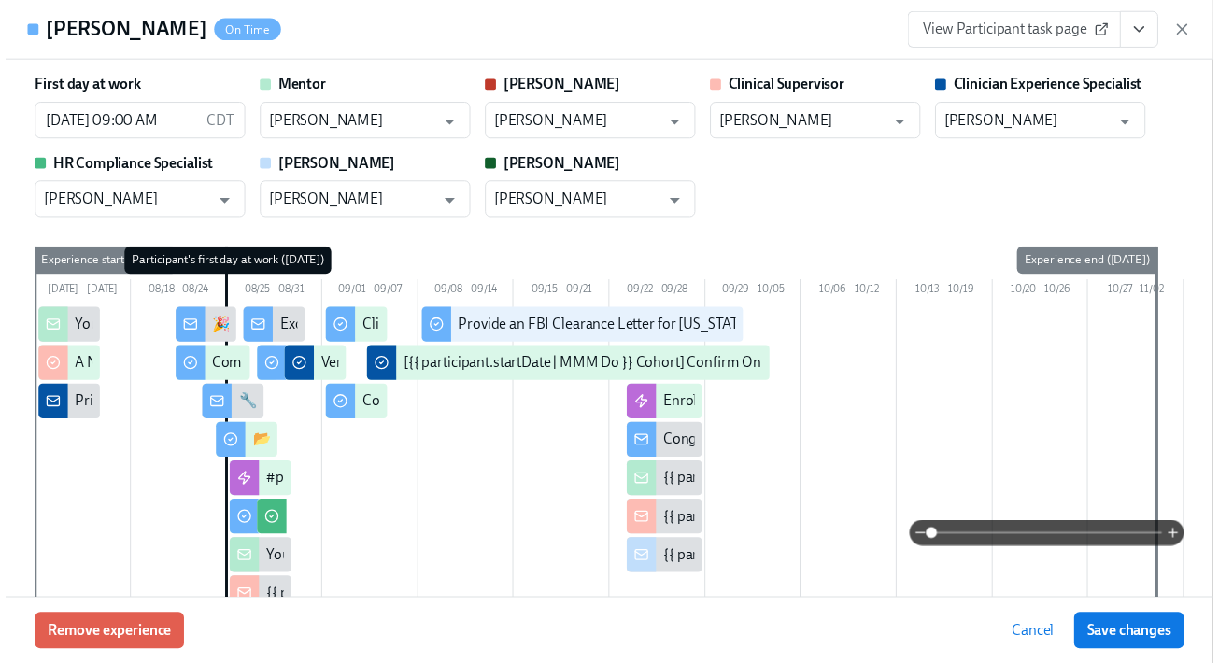
scroll to position [0, 12695]
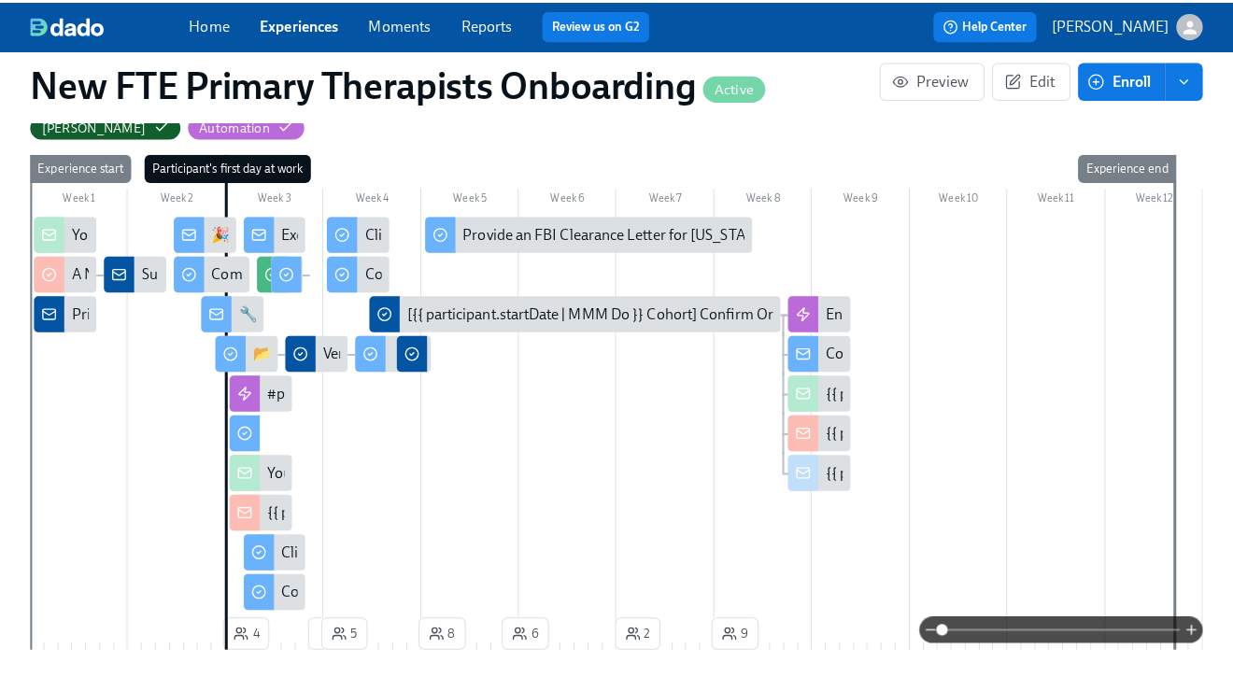
scroll to position [442, 0]
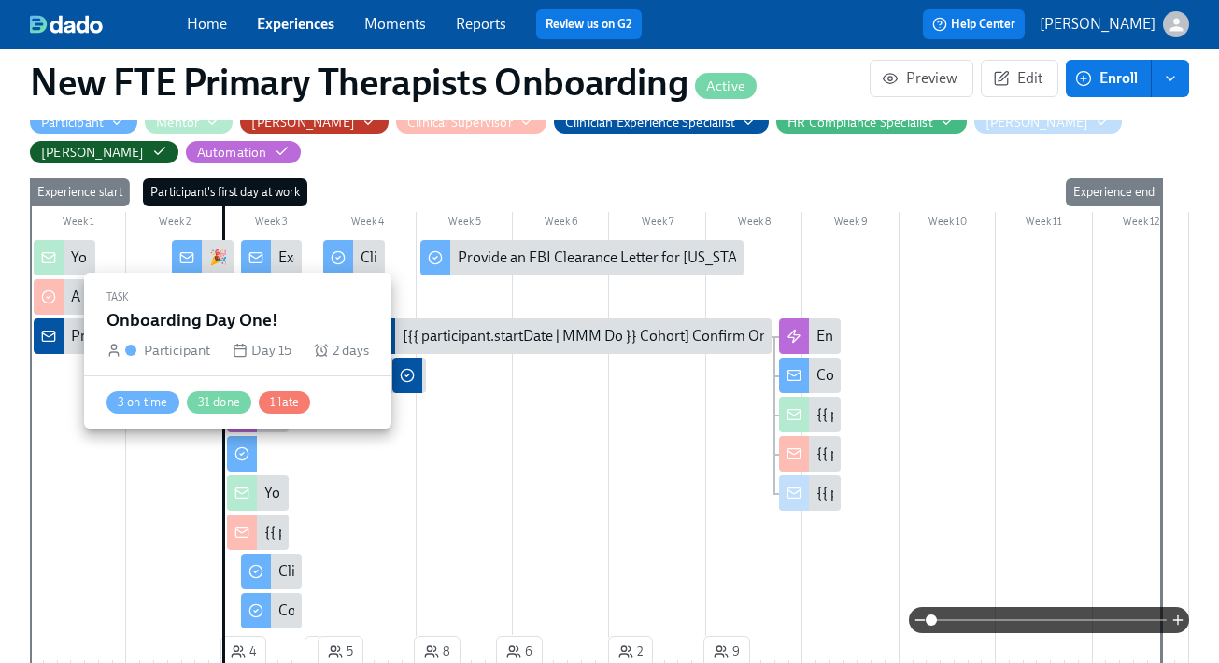
click at [248, 457] on icon at bounding box center [241, 453] width 15 height 15
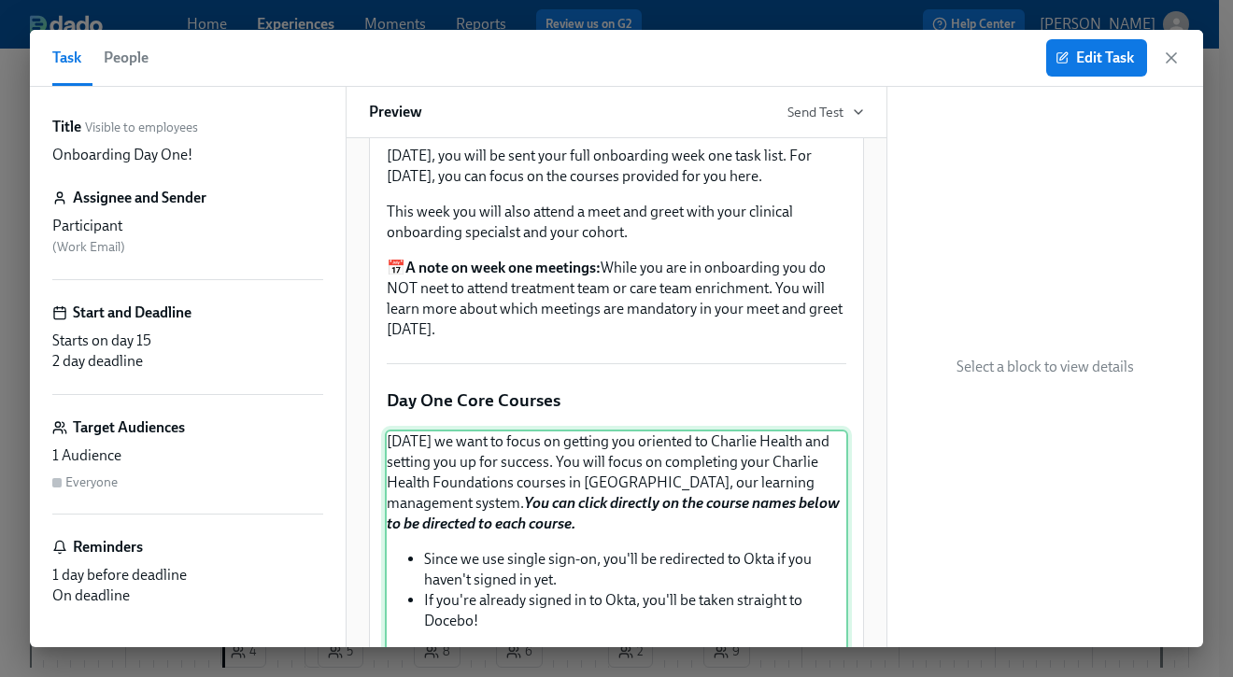
scroll to position [2955, 0]
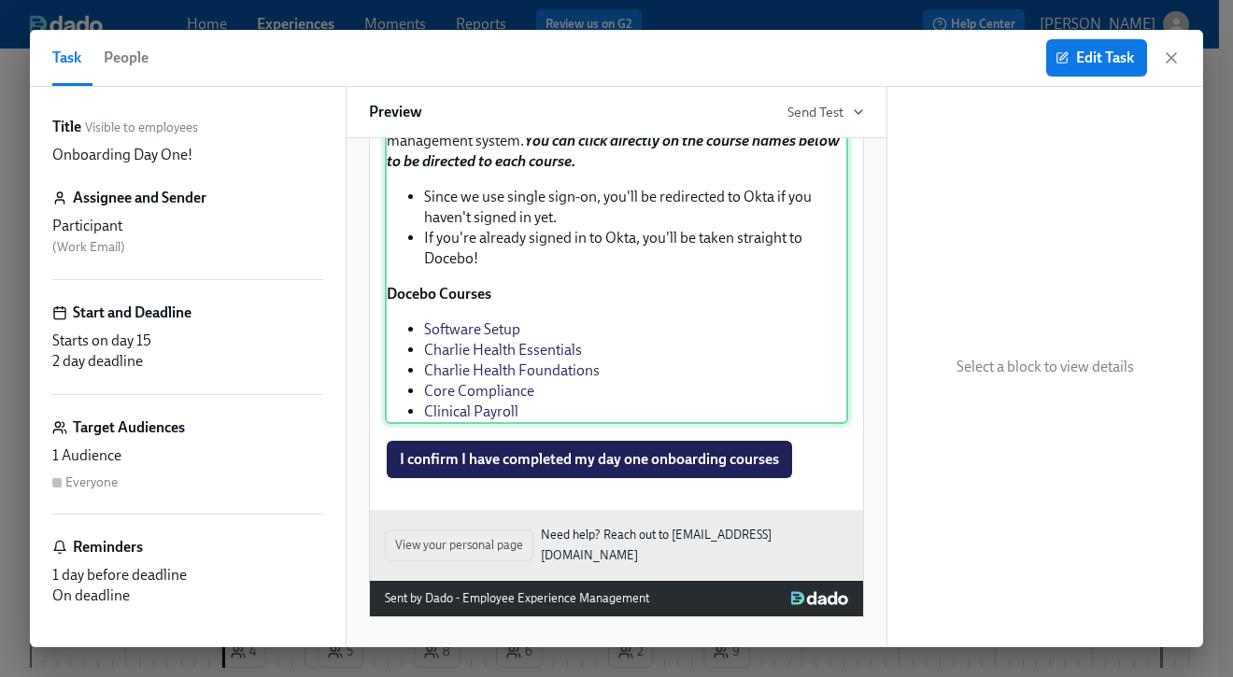
click at [479, 410] on div "[DATE] we want to focus on getting you oriented to Charlie Health and setting y…" at bounding box center [616, 245] width 463 height 357
